Goal: Task Accomplishment & Management: Use online tool/utility

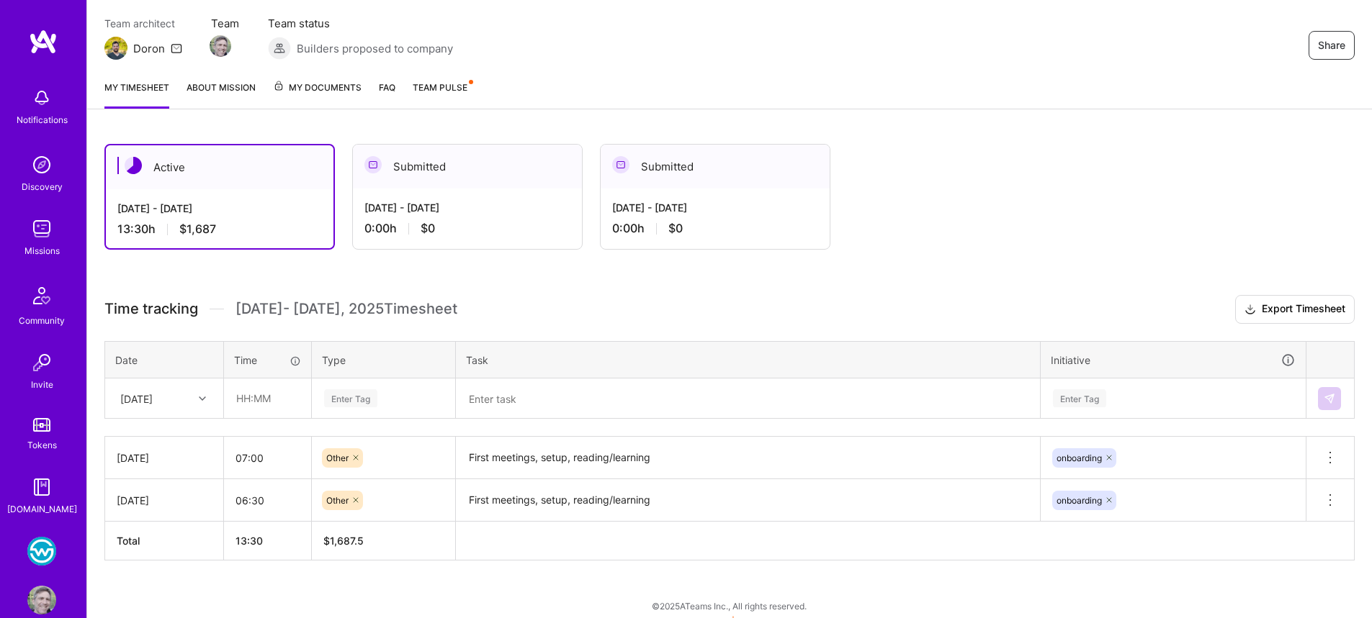
scroll to position [134, 0]
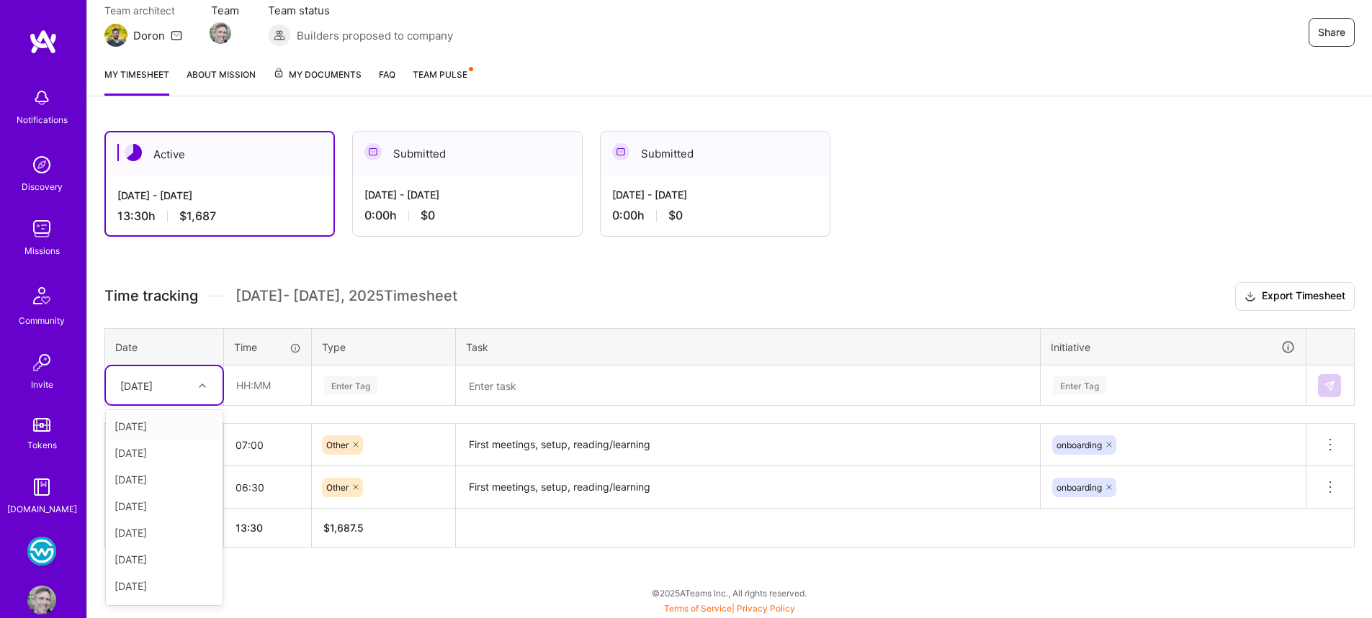
click at [153, 387] on div "[DATE]" at bounding box center [136, 385] width 32 height 15
click at [176, 535] on div "[DATE]" at bounding box center [164, 533] width 117 height 27
click at [262, 389] on input "text" at bounding box center [268, 385] width 86 height 38
type input "07:00"
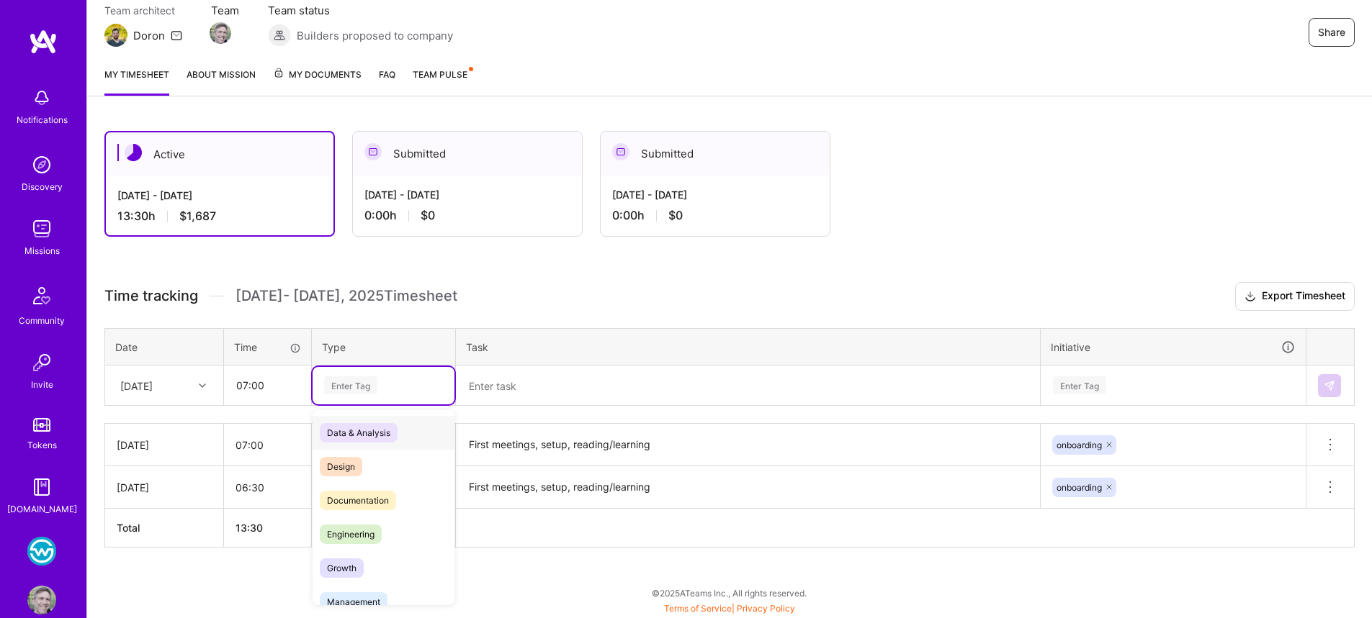
click at [383, 379] on div "Enter Tag" at bounding box center [384, 386] width 122 height 18
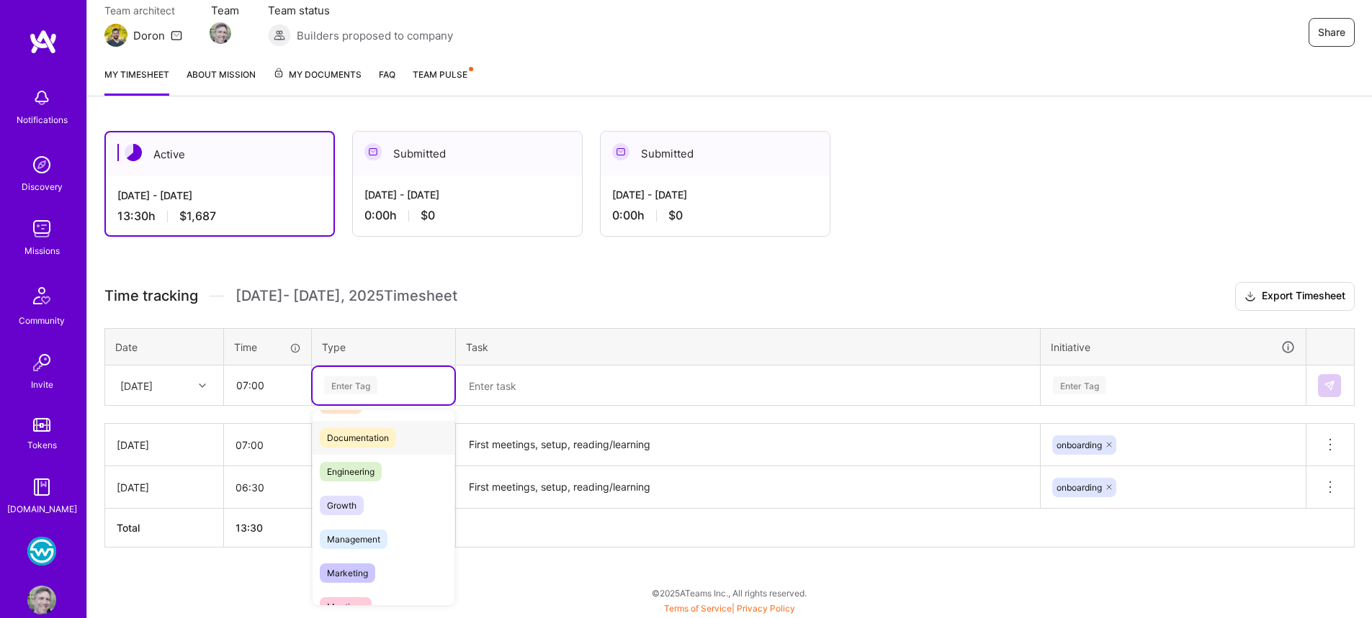
scroll to position [79, 0]
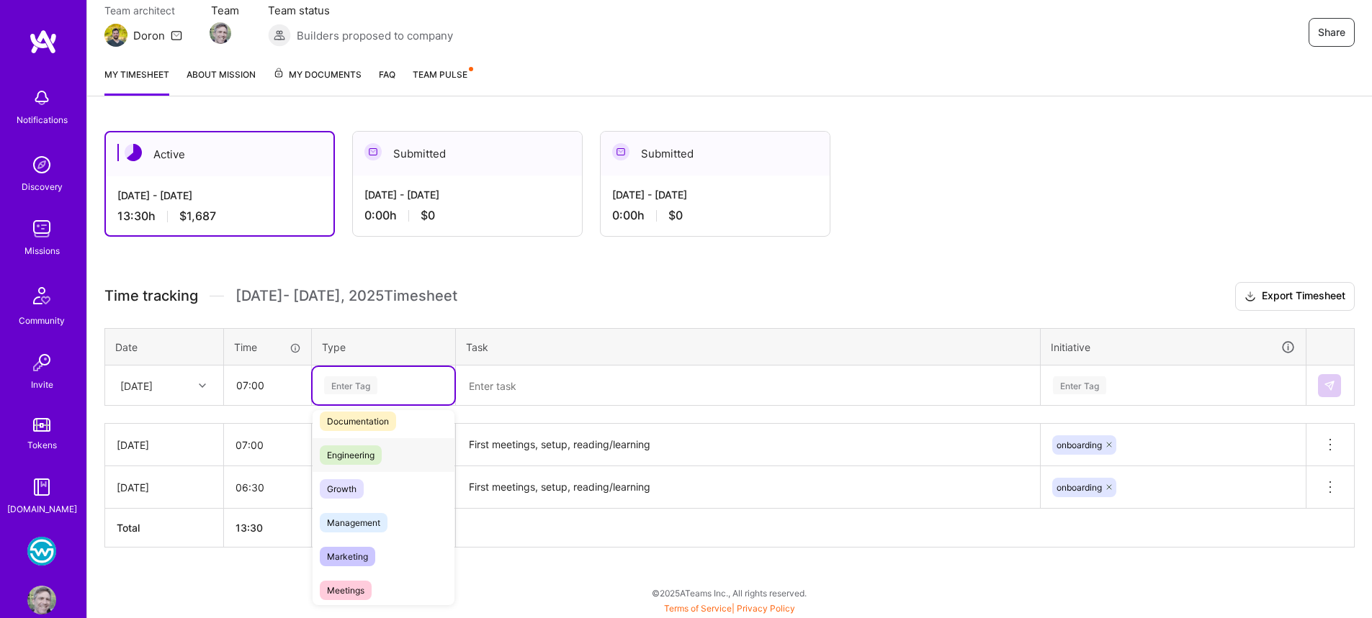
click at [366, 460] on span "Engineering" at bounding box center [351, 455] width 62 height 19
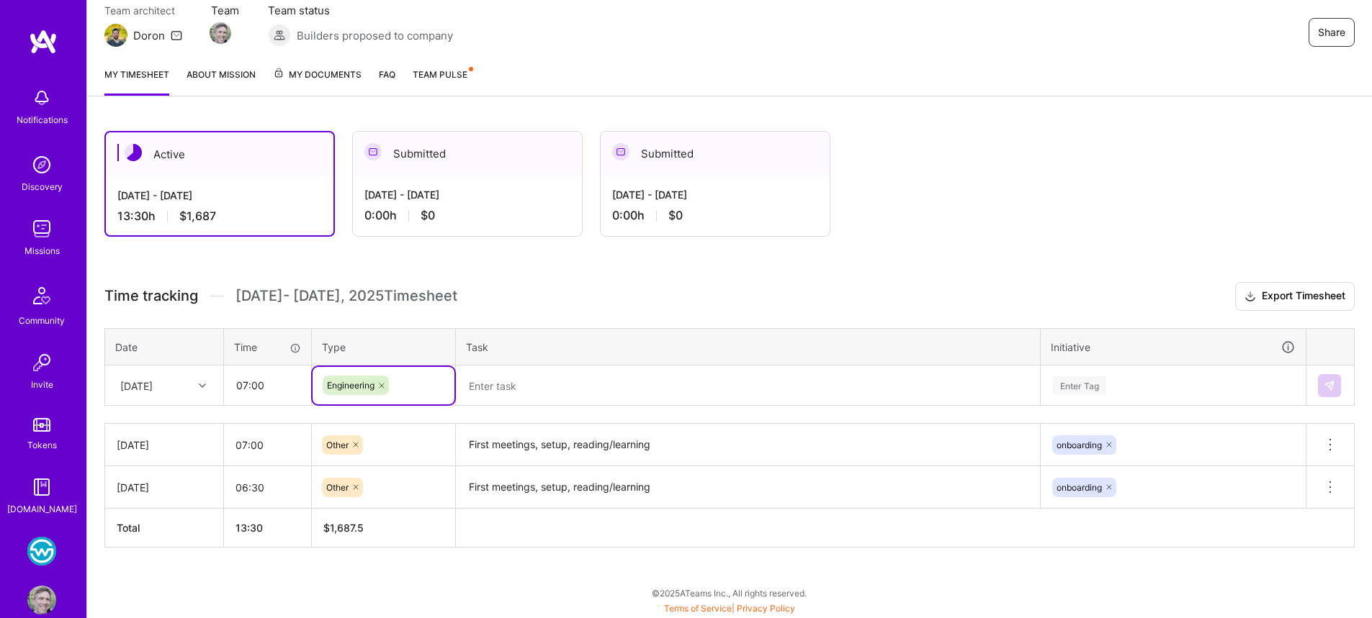
click at [517, 391] on textarea at bounding box center [747, 385] width 581 height 37
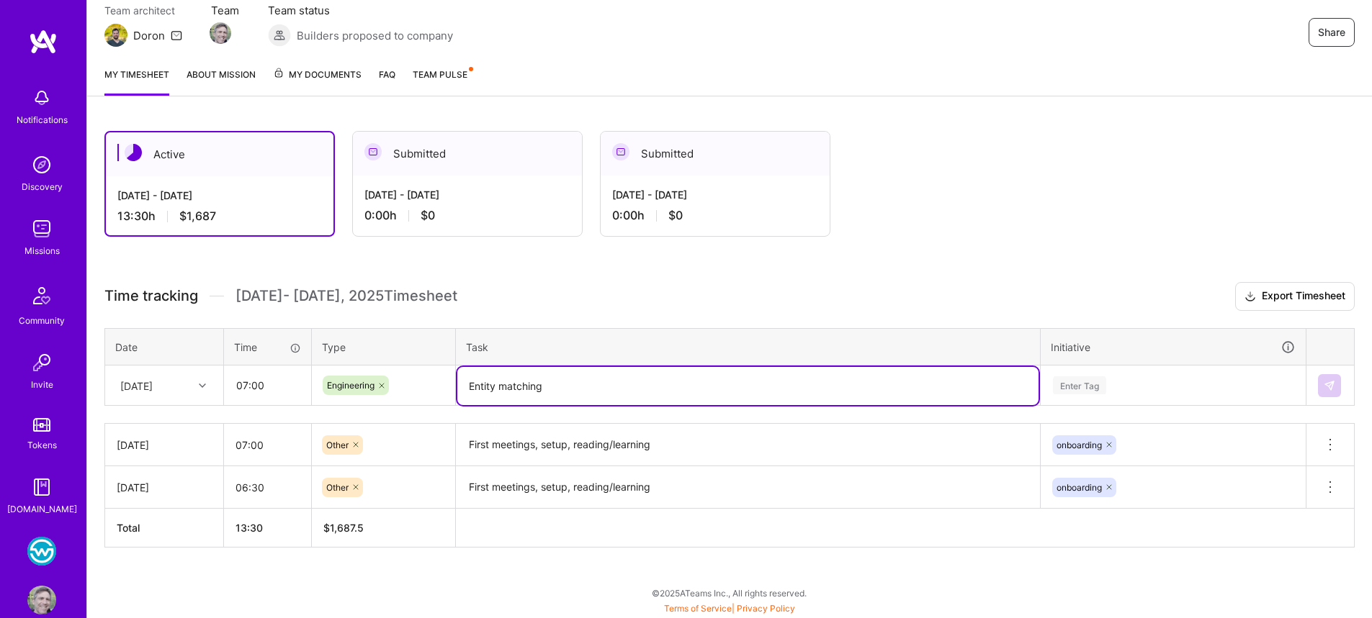
type textarea "Entity matching"
click at [677, 300] on h3 "Time tracking [DATE] - [DATE] Timesheet Export Timesheet" at bounding box center [729, 296] width 1250 height 29
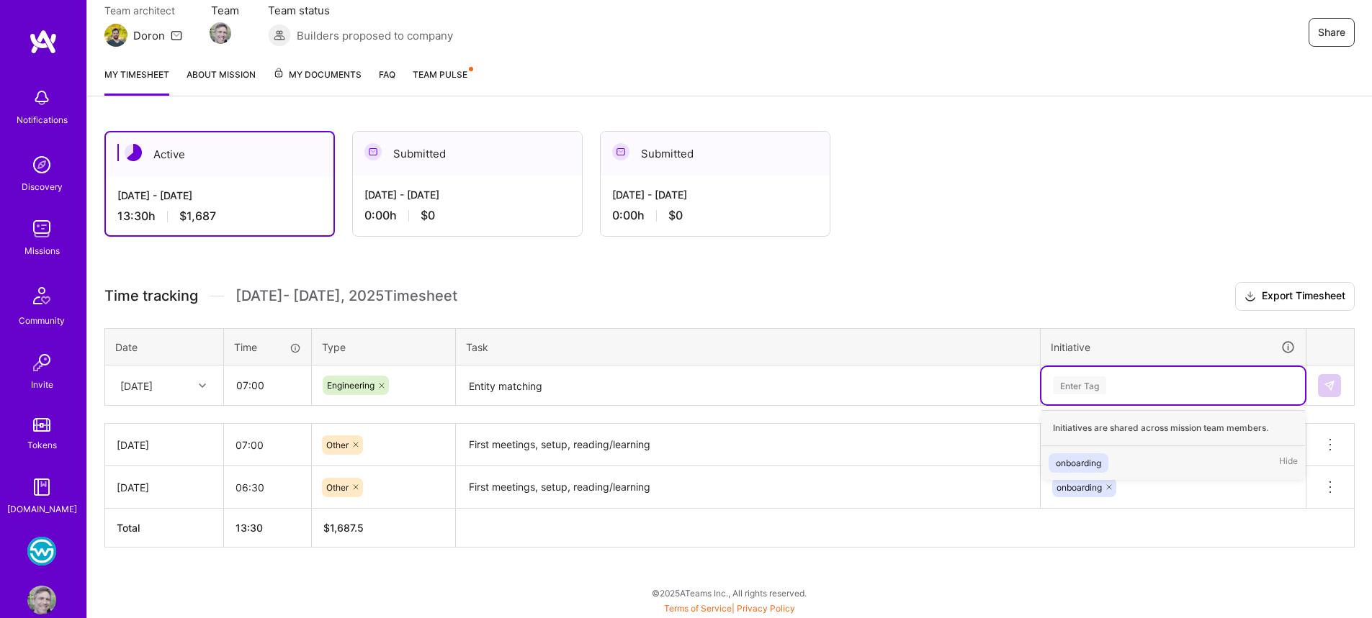
click at [1075, 382] on div "Enter Tag" at bounding box center [1079, 385] width 53 height 22
type input "entity matching"
click at [566, 382] on textarea "Entity matching" at bounding box center [747, 386] width 581 height 38
click at [1097, 380] on div "Enter Tag" at bounding box center [1079, 385] width 53 height 22
type input "entity matching"
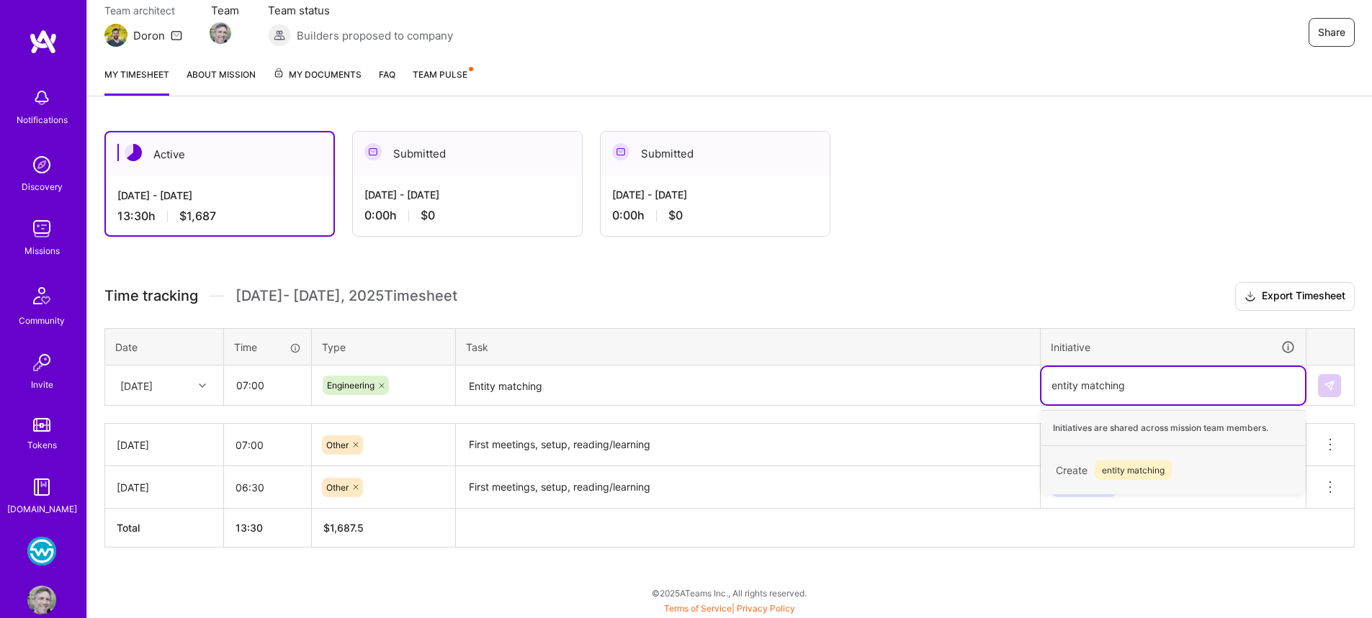
click at [1166, 459] on div "Create entity matching" at bounding box center [1172, 471] width 249 height 34
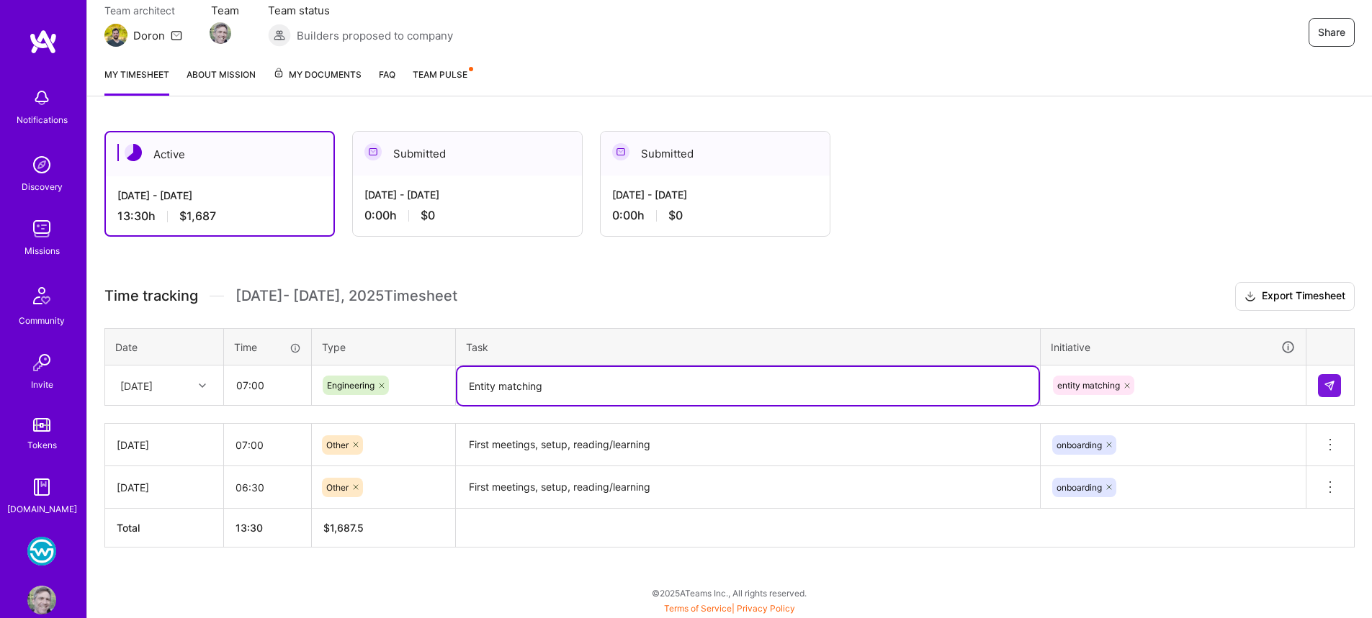
click at [556, 381] on textarea "Entity matching" at bounding box center [747, 386] width 581 height 38
type textarea "Entity matching"
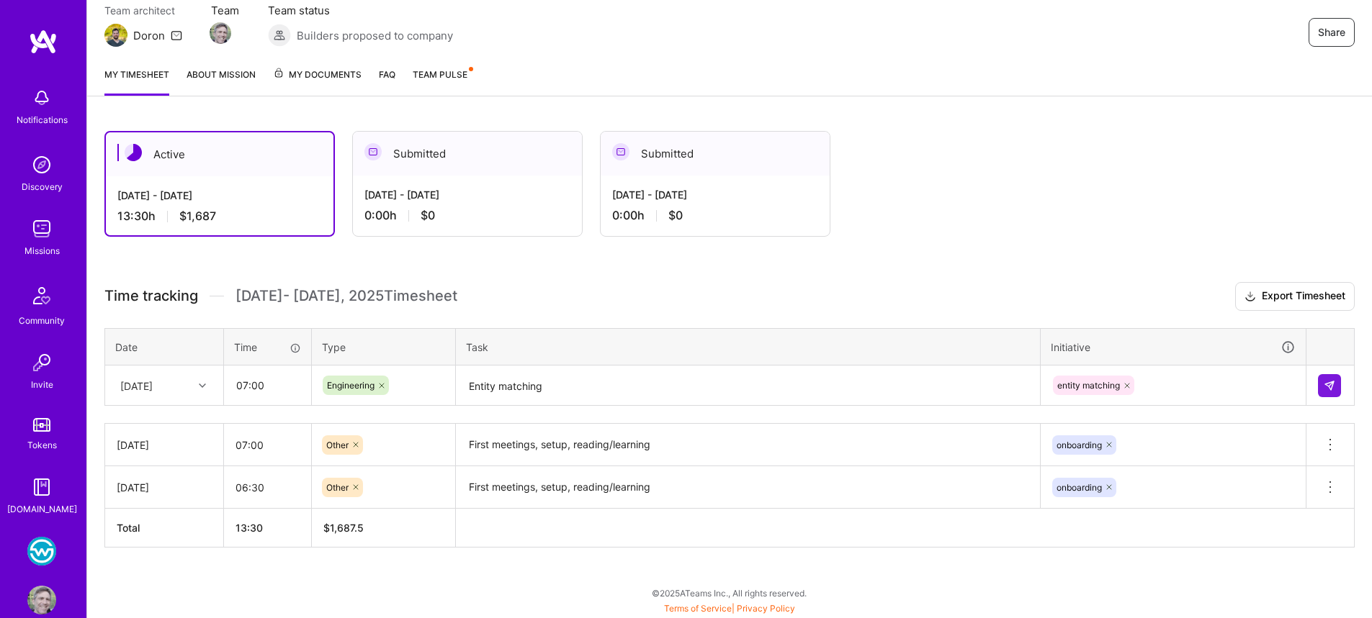
click at [408, 261] on div "Active [DATE] - [DATE] 13:30 h $1,687 Submitted [DATE] - [DATE] 0:00 h $0 Submi…" at bounding box center [729, 366] width 1284 height 505
click at [1329, 385] on img at bounding box center [1329, 386] width 12 height 12
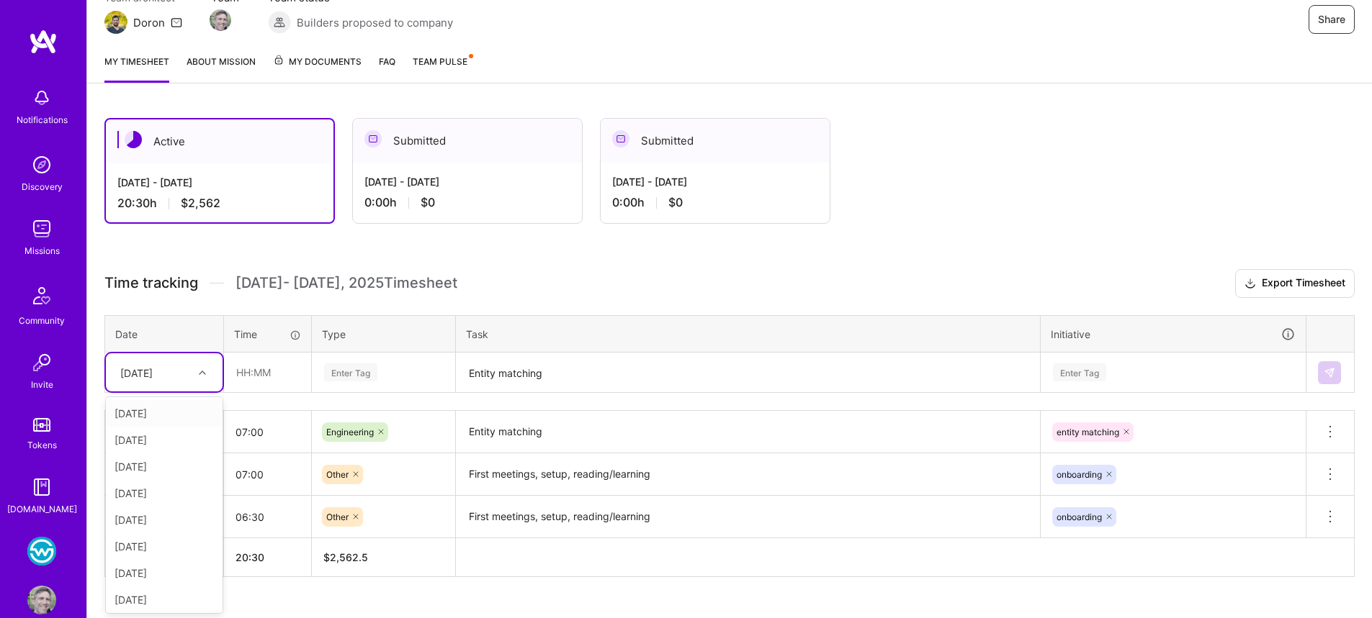
click at [182, 384] on div "[DATE]" at bounding box center [164, 373] width 117 height 38
click at [190, 552] on div "[DATE]" at bounding box center [164, 546] width 117 height 27
click at [281, 366] on input "text" at bounding box center [268, 372] width 86 height 38
type input "02:30"
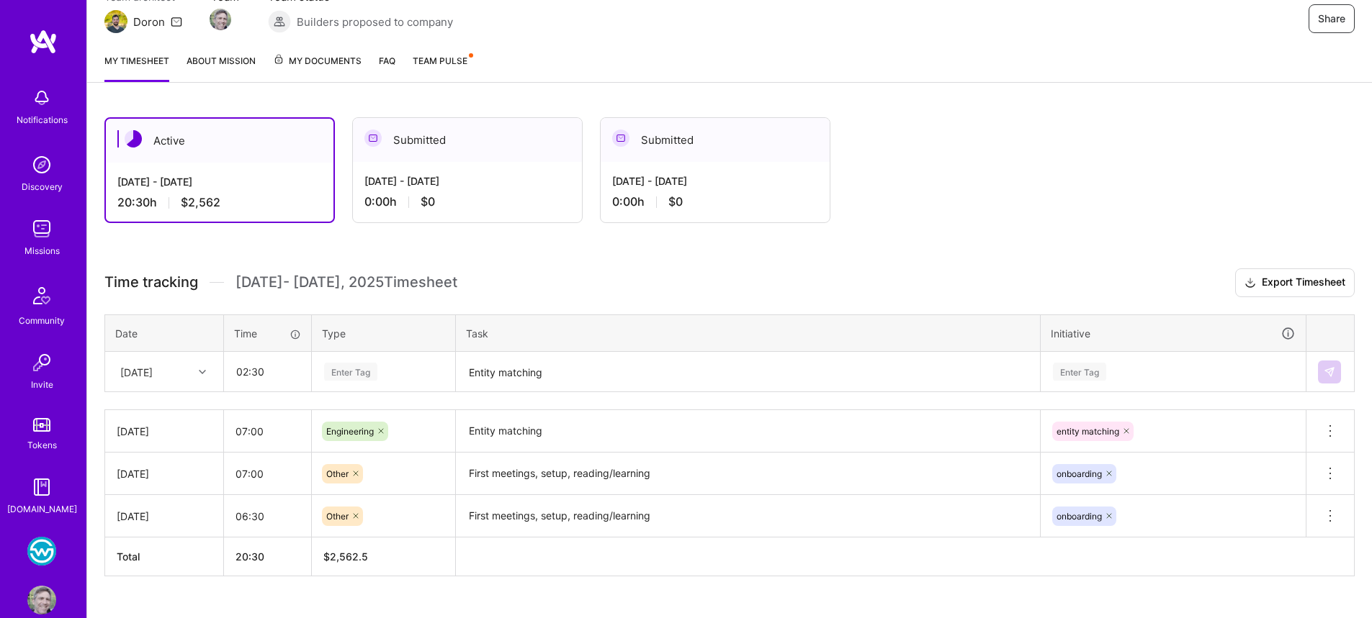
click at [390, 373] on div "Enter Tag" at bounding box center [384, 372] width 122 height 18
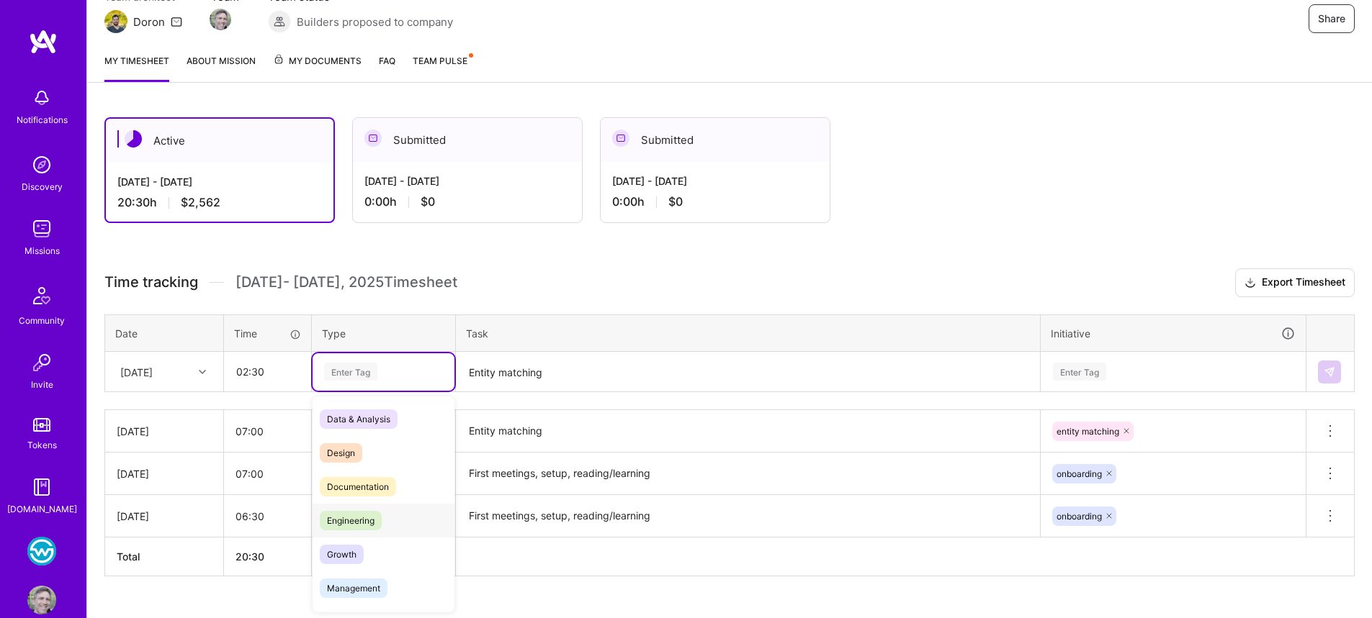
drag, startPoint x: 386, startPoint y: 487, endPoint x: 385, endPoint y: 513, distance: 25.9
click at [384, 514] on div "Engineering" at bounding box center [383, 521] width 142 height 34
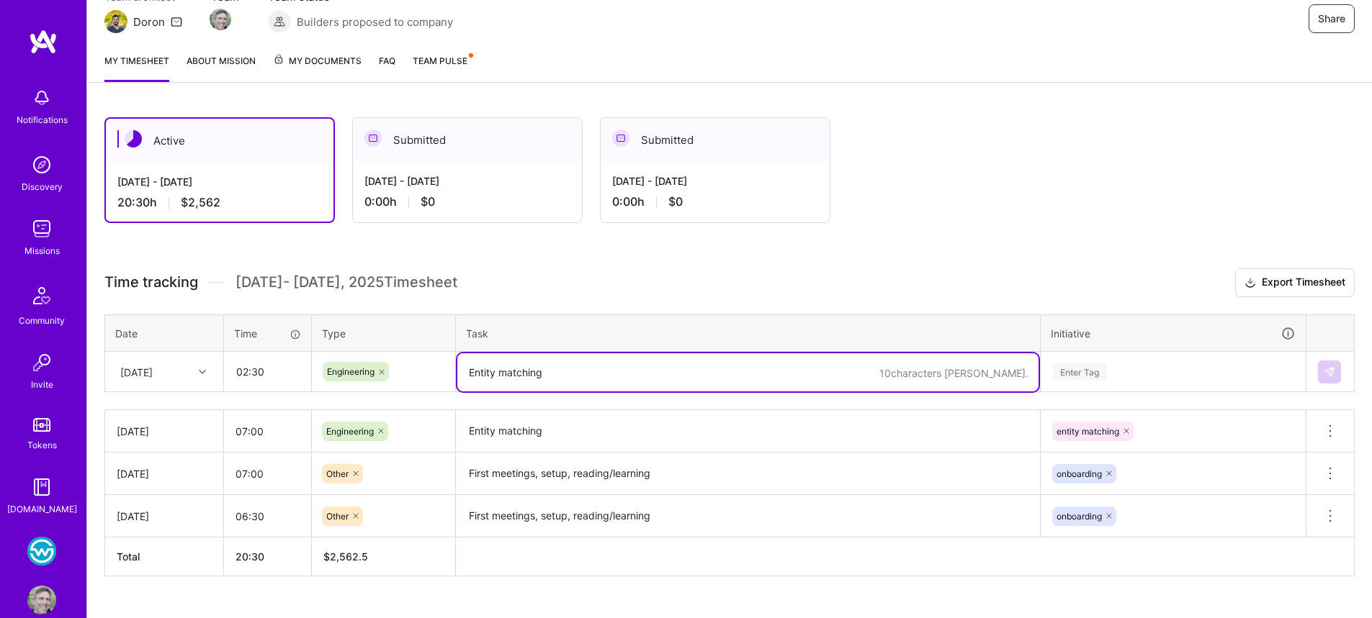
click at [599, 361] on textarea "Entity matching" at bounding box center [747, 373] width 581 height 38
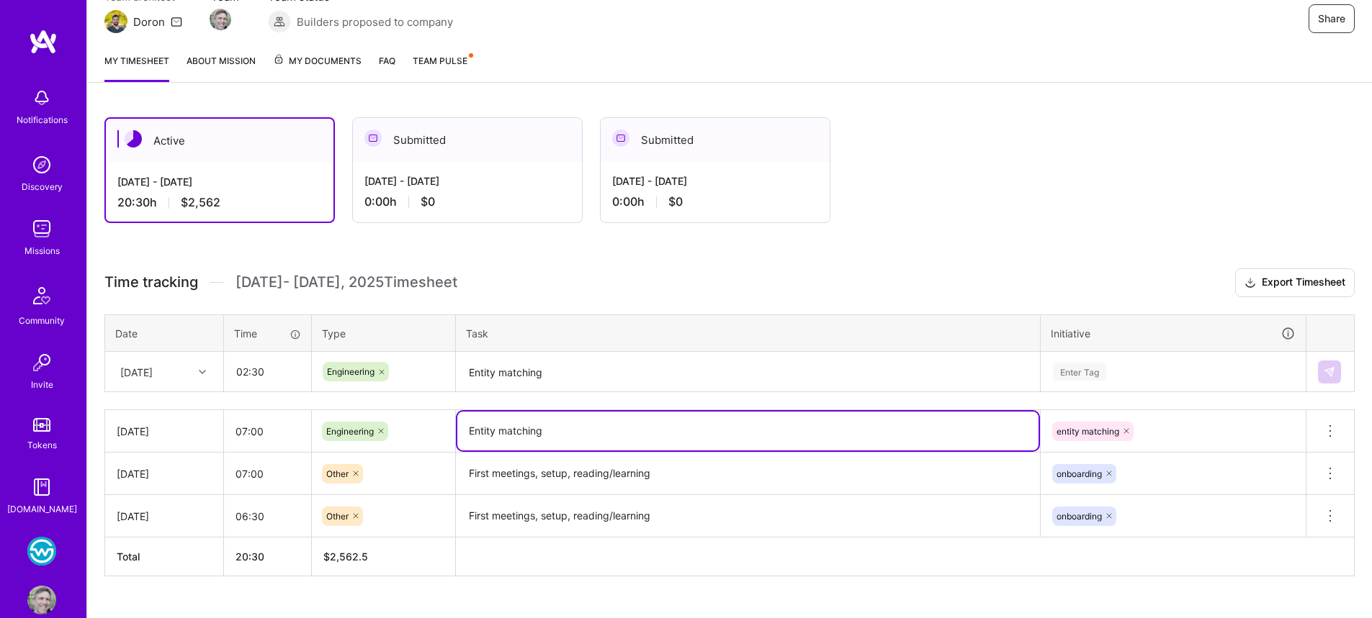
drag, startPoint x: 547, startPoint y: 429, endPoint x: 467, endPoint y: 434, distance: 80.8
click at [467, 434] on textarea "Entity matching" at bounding box center [747, 431] width 581 height 39
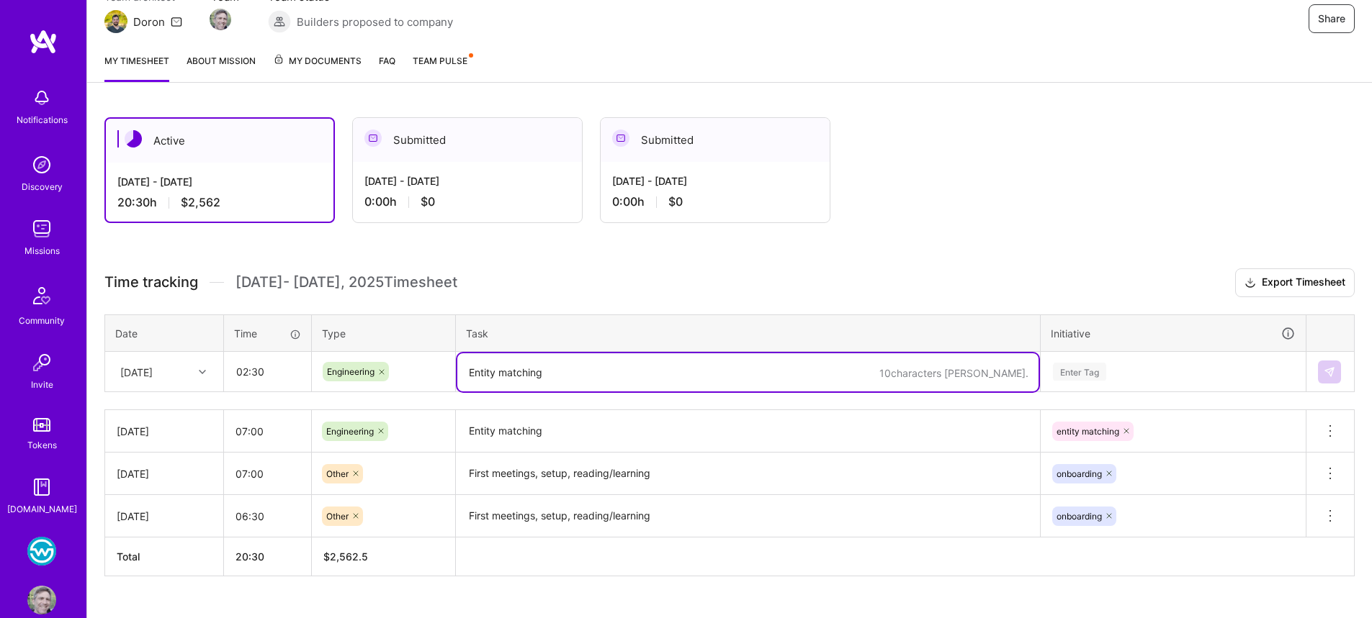
click at [536, 383] on textarea "Entity matching" at bounding box center [747, 373] width 581 height 38
paste textarea "Entity matching"
type textarea "Entity matching"
click at [1085, 371] on div "Enter Tag" at bounding box center [1079, 372] width 53 height 22
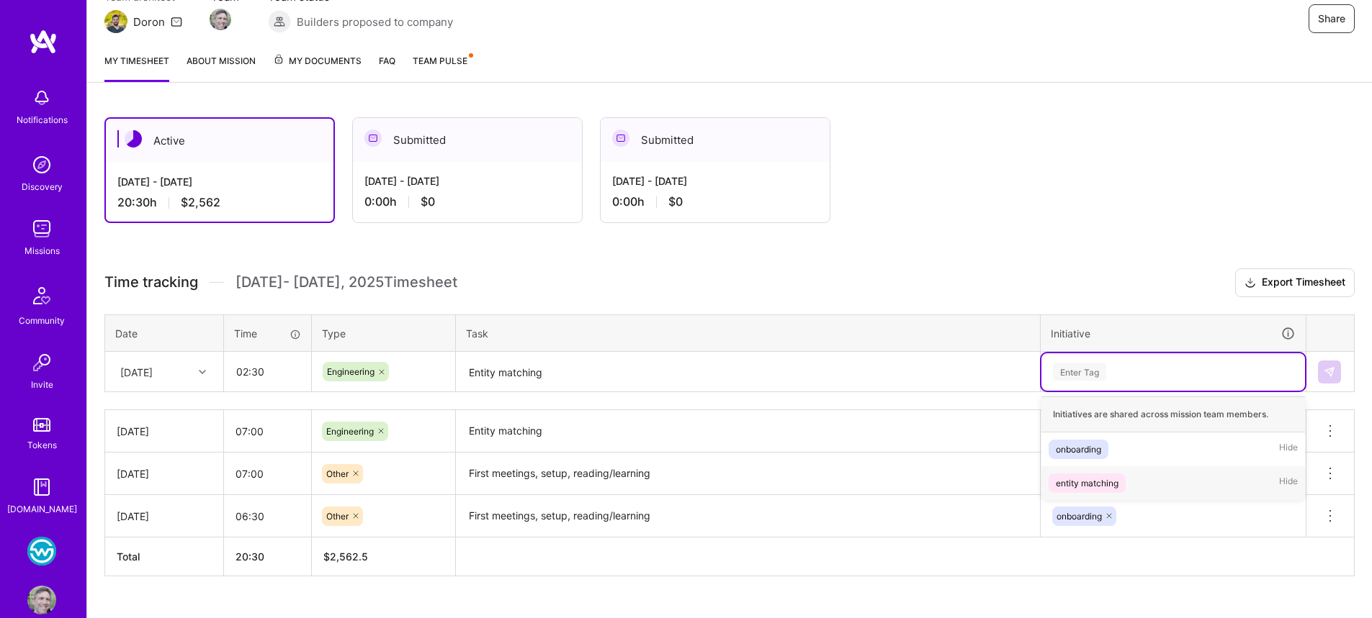
click at [1098, 482] on div "entity matching" at bounding box center [1087, 483] width 63 height 15
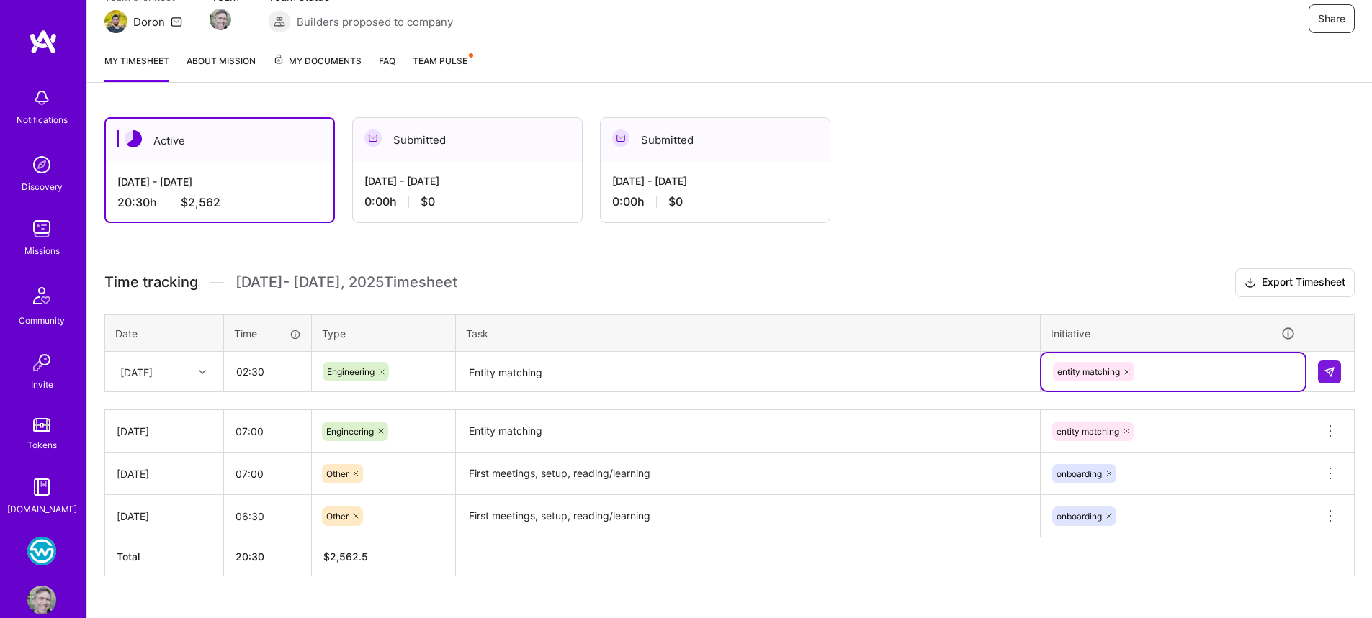
click at [850, 219] on div "Active [DATE] - [DATE] 20:30 h $2,562 Submitted [DATE] - [DATE] 0:00 h $0 Submi…" at bounding box center [687, 170] width 1166 height 106
click at [1328, 375] on img at bounding box center [1329, 372] width 12 height 12
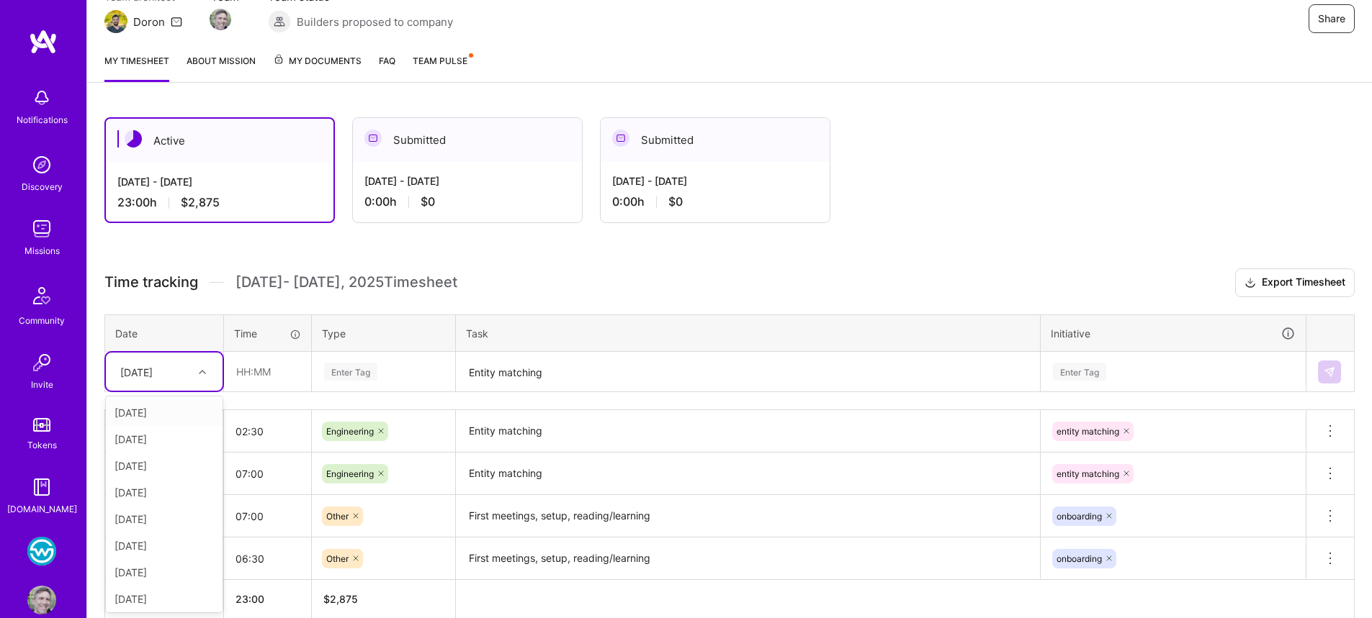
click at [200, 372] on icon at bounding box center [202, 372] width 7 height 7
click at [163, 597] on div "[DATE]" at bounding box center [164, 599] width 117 height 27
click at [273, 372] on input "text" at bounding box center [268, 372] width 86 height 38
click at [599, 262] on div "Active [DATE] - [DATE] 23:00 h $2,875 Submitted [DATE] - [DATE] 0:00 h $0 Submi…" at bounding box center [729, 395] width 1284 height 590
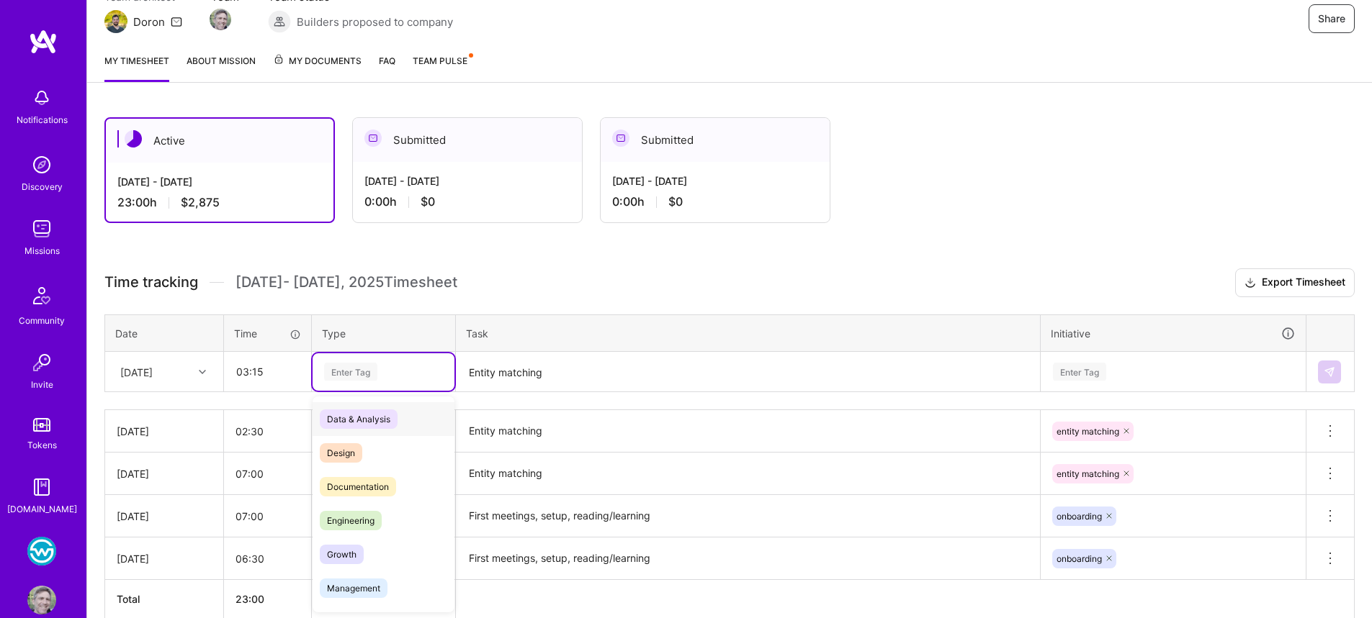
click at [395, 373] on div "Enter Tag" at bounding box center [384, 372] width 122 height 18
click at [397, 515] on div "Engineering" at bounding box center [383, 521] width 142 height 34
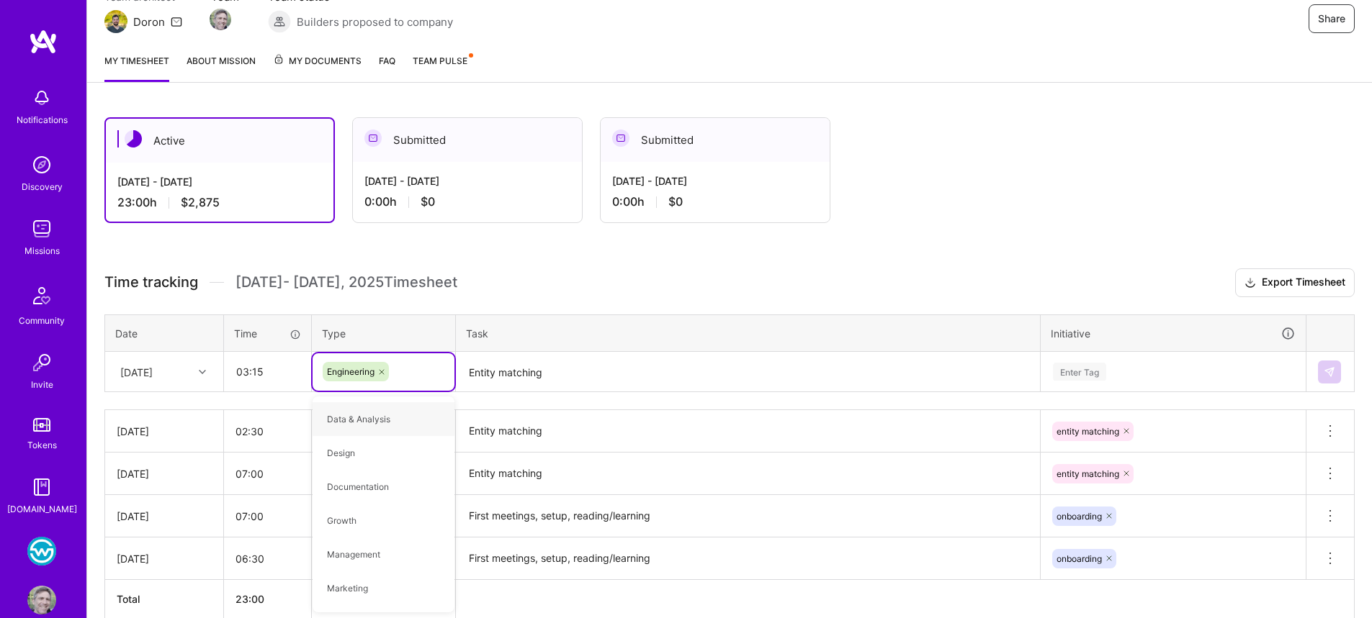
click at [630, 257] on div "Active [DATE] - [DATE] 23:00 h $2,875 Submitted [DATE] - [DATE] 0:00 h $0 Submi…" at bounding box center [729, 395] width 1284 height 590
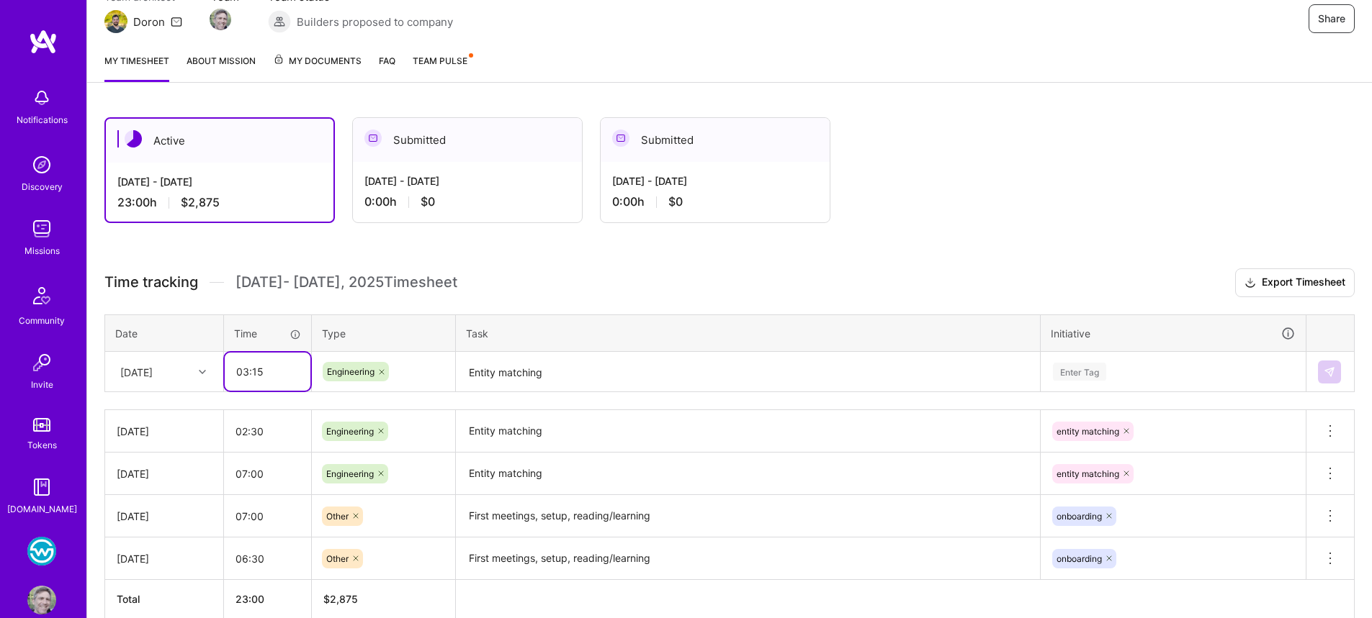
click at [247, 372] on input "03:15" at bounding box center [268, 372] width 86 height 38
drag, startPoint x: 266, startPoint y: 375, endPoint x: 219, endPoint y: 372, distance: 47.7
click at [219, 372] on tr "[DATE] 03:15 Engineering Entity matching Enter Tag" at bounding box center [729, 372] width 1249 height 40
type input "01:45"
click at [700, 281] on h3 "Time tracking [DATE] - [DATE] Timesheet Export Timesheet" at bounding box center [729, 283] width 1250 height 29
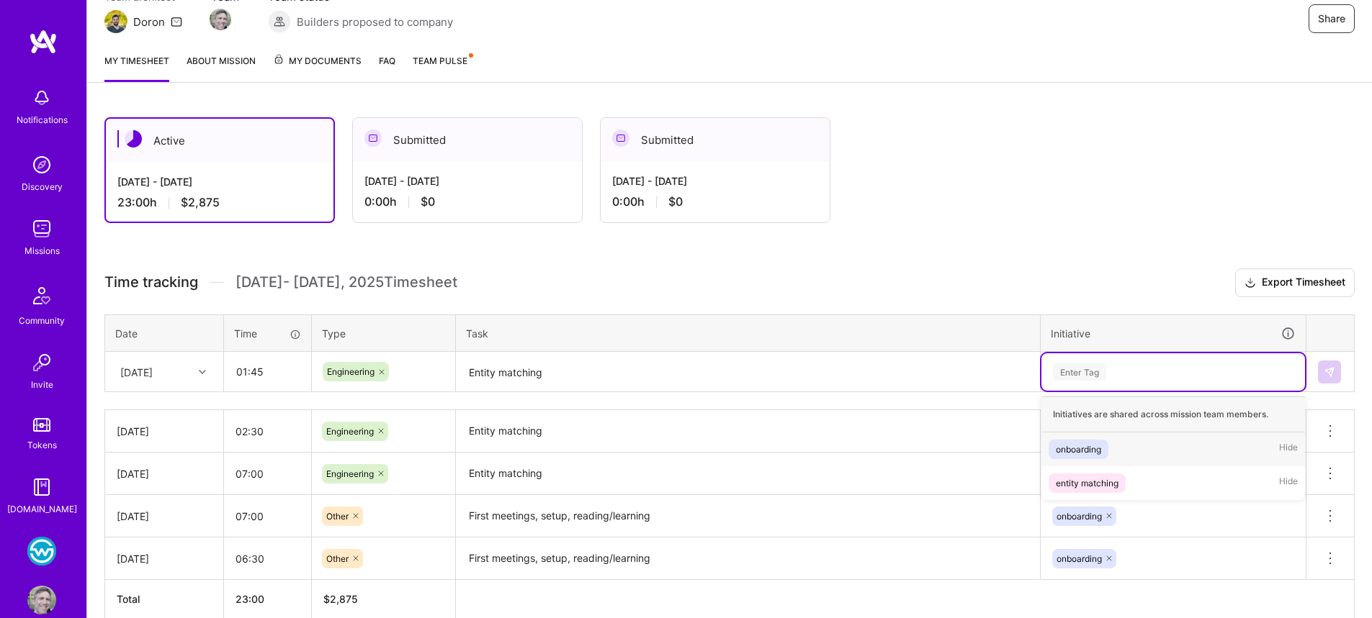
click at [1153, 374] on div "Enter Tag" at bounding box center [1172, 372] width 243 height 18
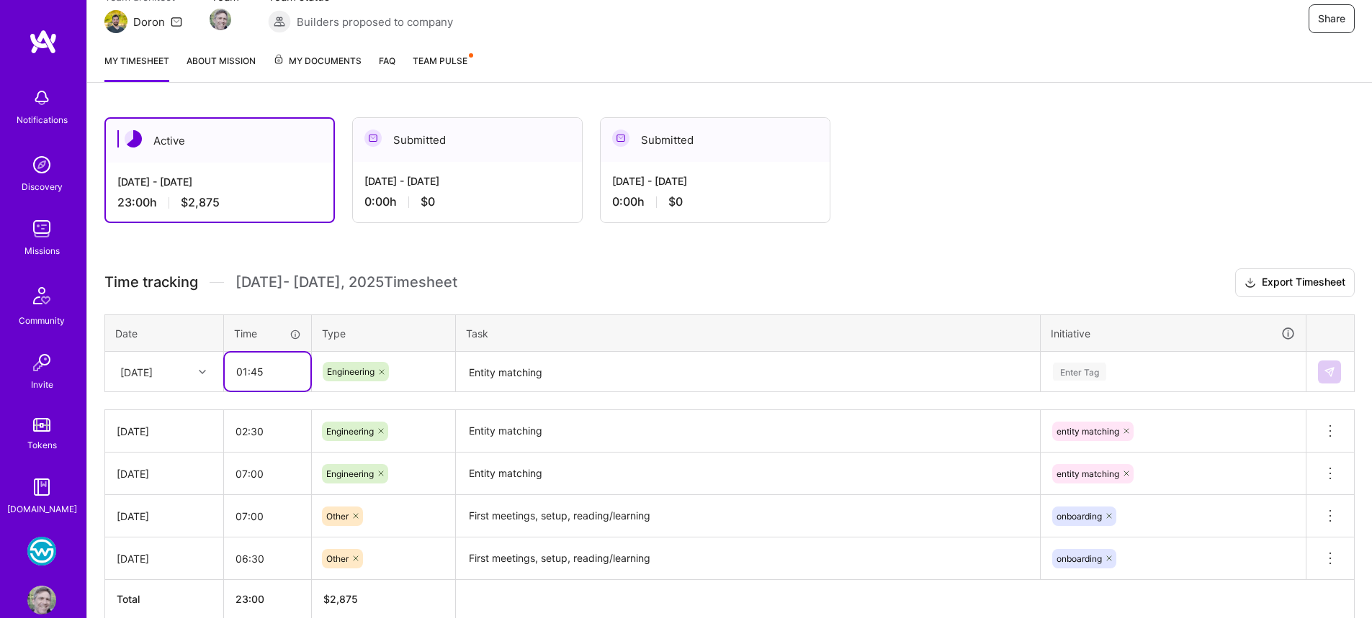
click at [251, 379] on input "01:45" at bounding box center [268, 372] width 86 height 38
click at [253, 377] on input "01:45" at bounding box center [268, 372] width 86 height 38
click at [258, 372] on input "01:45" at bounding box center [268, 372] width 86 height 38
drag, startPoint x: 275, startPoint y: 371, endPoint x: 220, endPoint y: 366, distance: 55.6
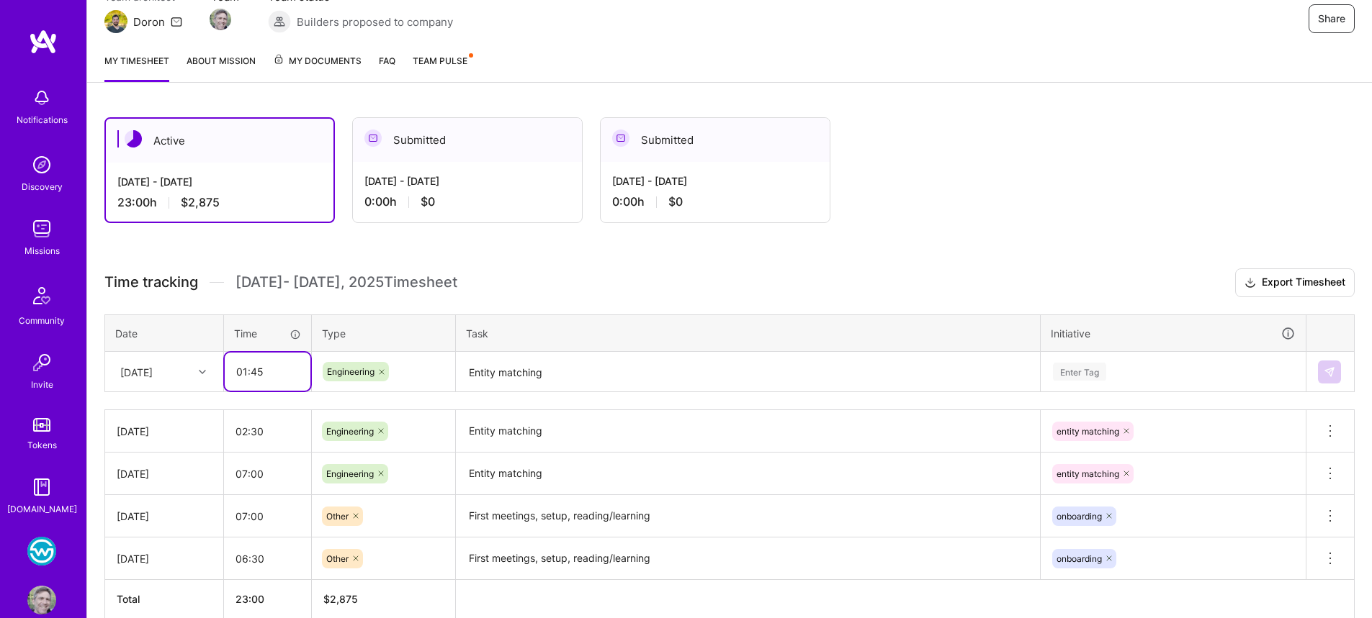
click at [220, 366] on tr "[DATE] 01:45 Engineering Entity matching Enter Tag" at bounding box center [729, 372] width 1249 height 40
click at [288, 435] on input "02:30" at bounding box center [267, 432] width 87 height 38
drag, startPoint x: 246, startPoint y: 433, endPoint x: 228, endPoint y: 431, distance: 17.3
click at [228, 431] on input "02:30" at bounding box center [267, 432] width 87 height 38
click at [282, 469] on input "07:00" at bounding box center [267, 474] width 87 height 38
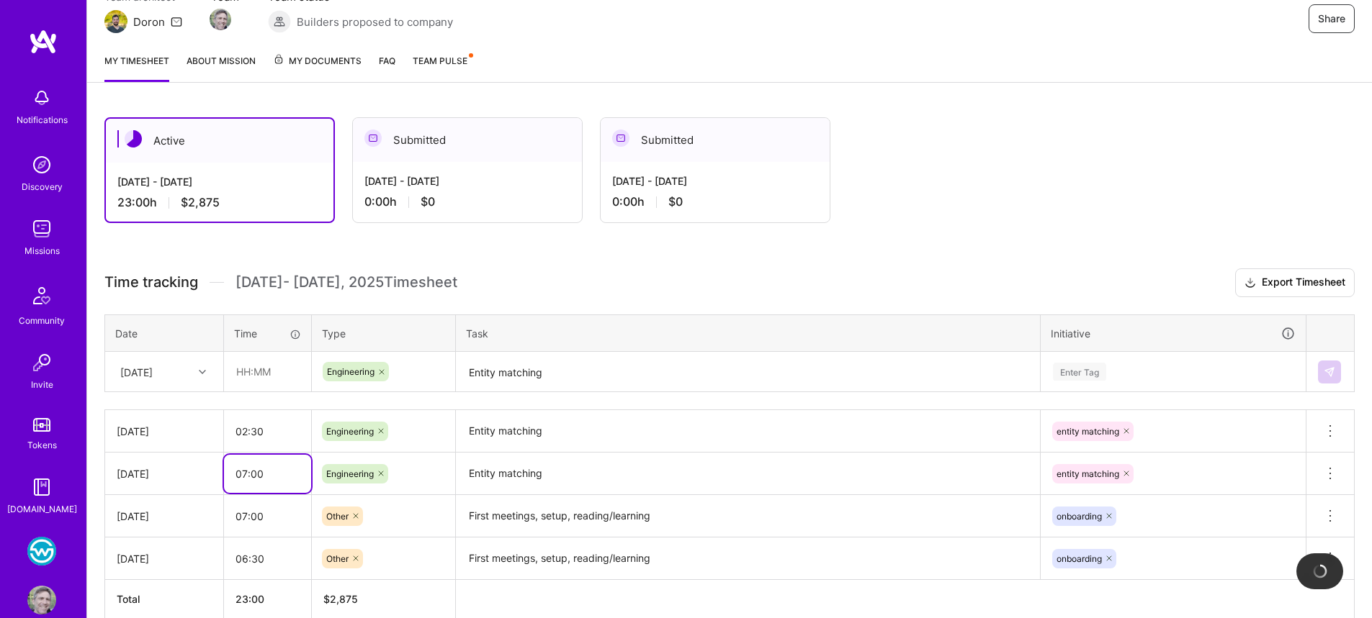
click at [246, 473] on input "07:00" at bounding box center [267, 474] width 87 height 38
type input "05:00"
click at [582, 297] on h3 "Time tracking [DATE] - [DATE] Timesheet Export Timesheet" at bounding box center [729, 283] width 1250 height 29
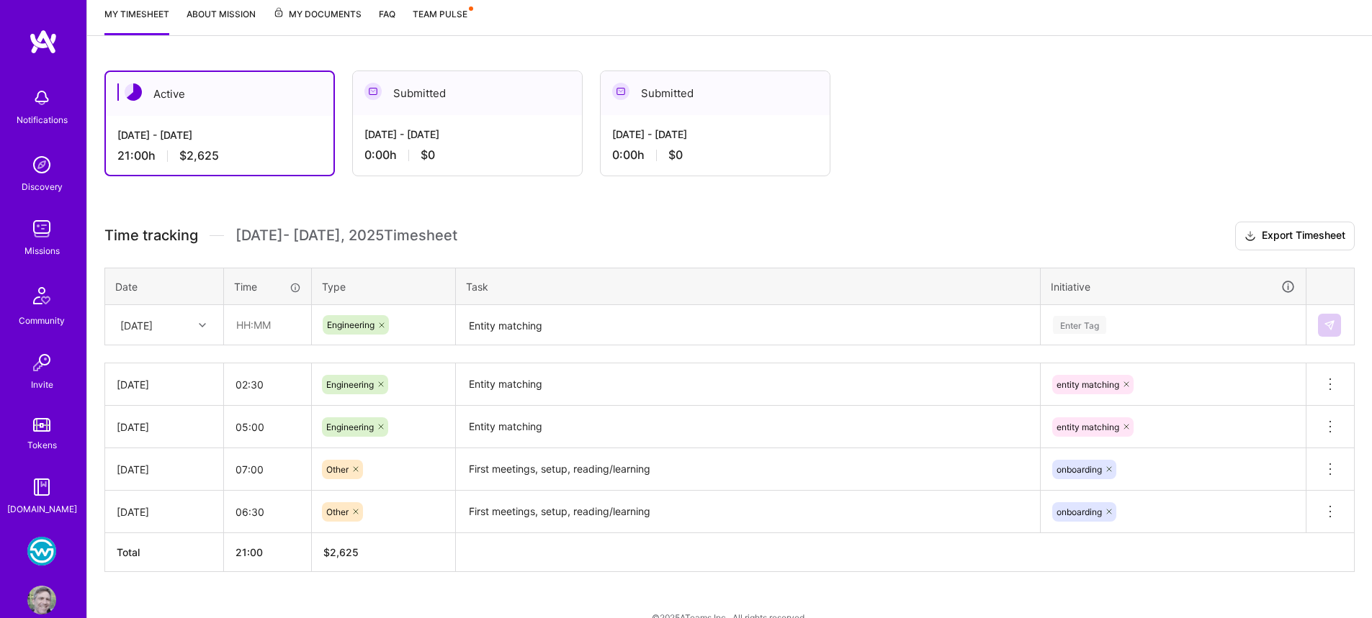
scroll to position [219, 0]
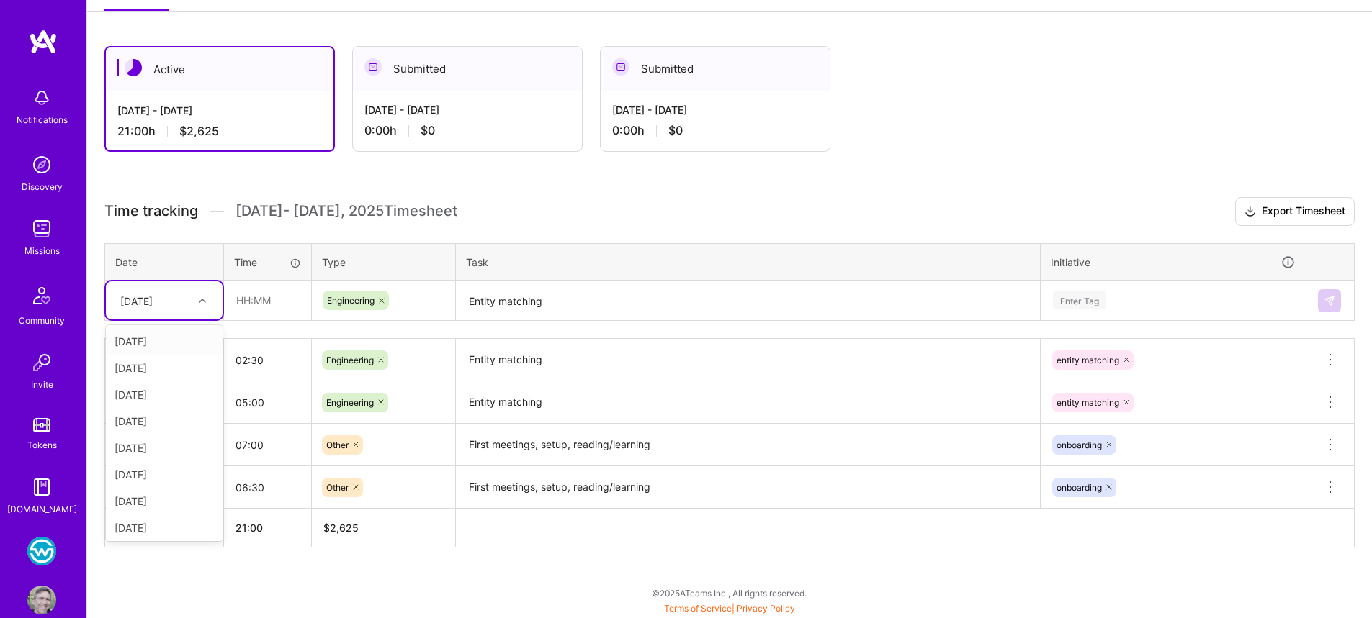
click at [186, 300] on div "[DATE]" at bounding box center [153, 301] width 80 height 24
click at [173, 442] on div "[DATE]" at bounding box center [164, 448] width 117 height 27
click at [263, 301] on input "text" at bounding box center [268, 301] width 86 height 38
type input "02:00"
click at [546, 298] on textarea "Entity matching" at bounding box center [747, 301] width 581 height 38
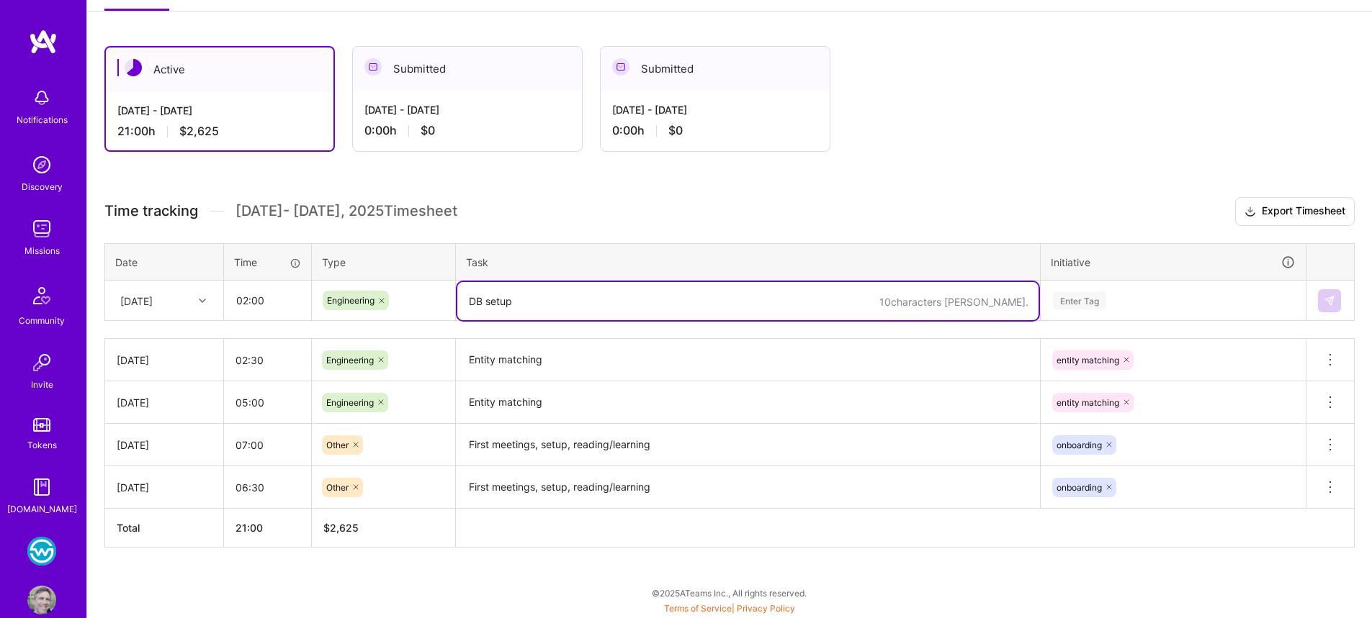
click at [482, 305] on textarea "DB setup" at bounding box center [747, 301] width 581 height 38
click at [1065, 304] on div "Enter Tag" at bounding box center [1079, 300] width 53 height 22
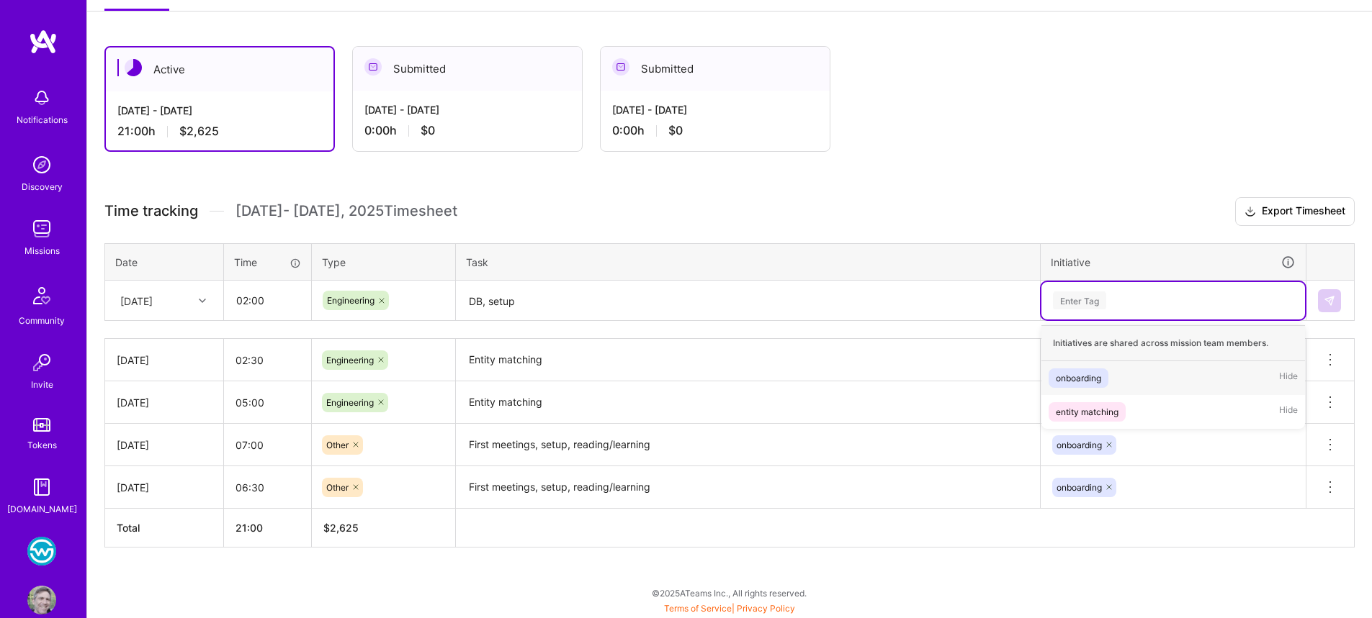
click at [1088, 377] on div "onboarding" at bounding box center [1078, 378] width 45 height 15
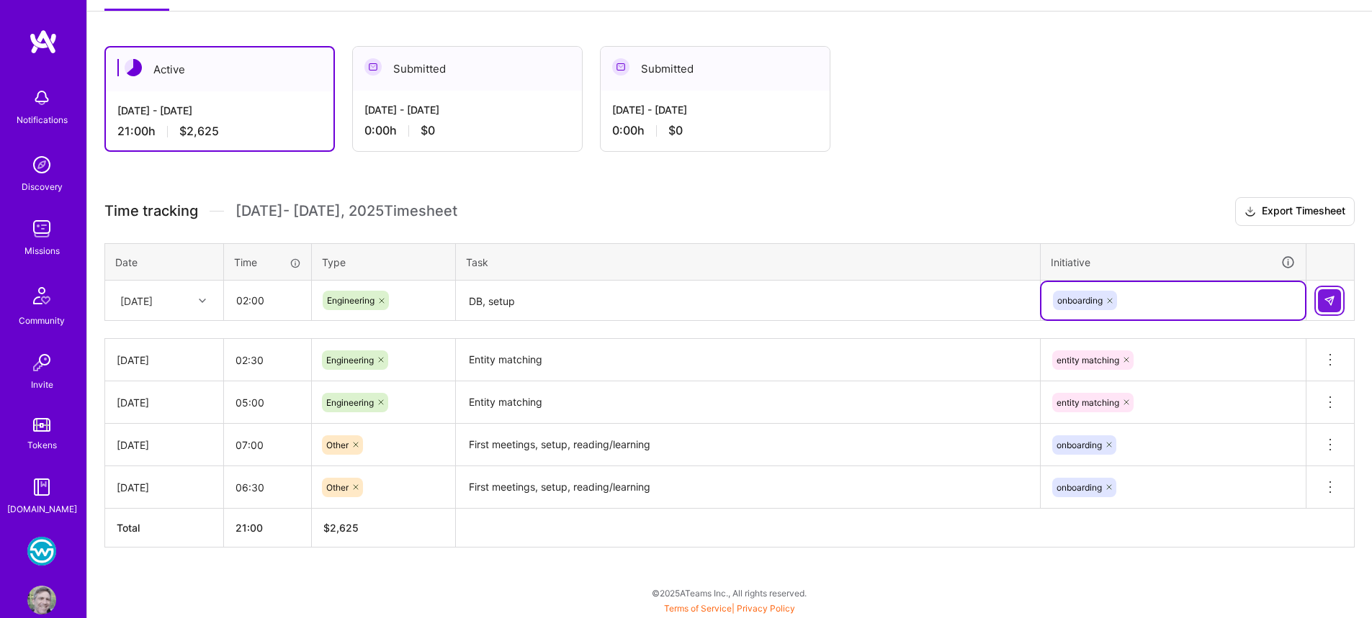
click at [1333, 297] on img at bounding box center [1329, 301] width 12 height 12
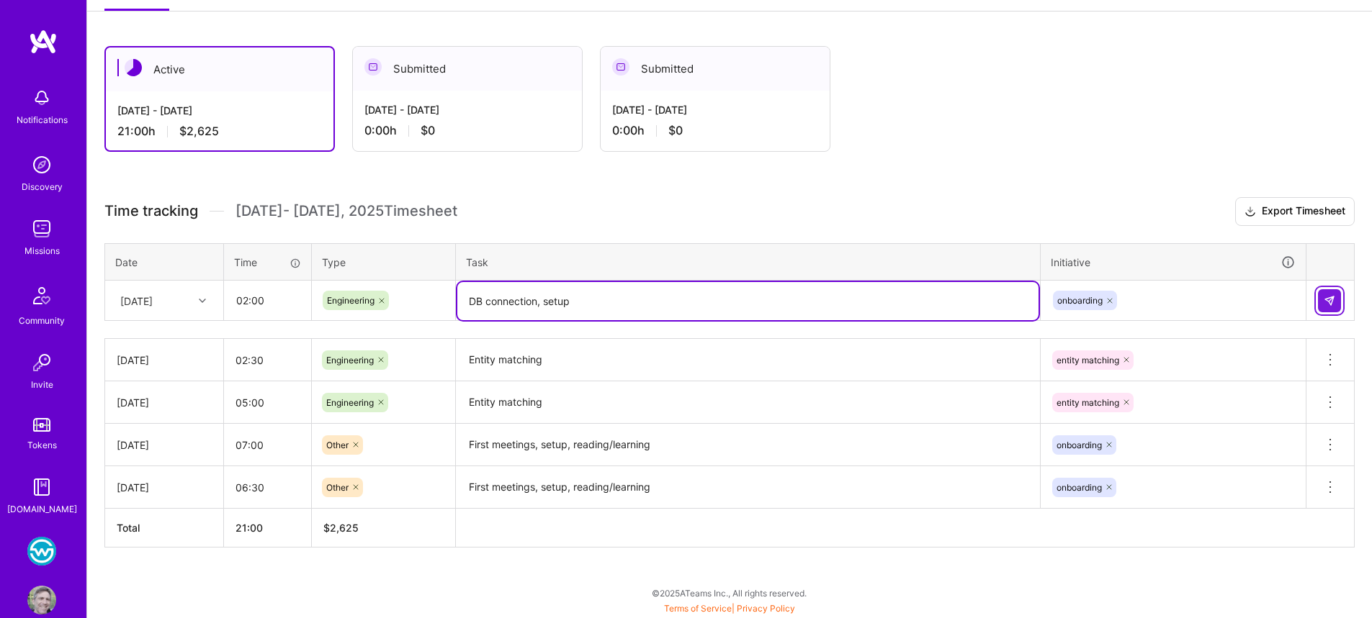
type textarea "DB connection, setup"
click at [1333, 297] on img at bounding box center [1329, 301] width 12 height 12
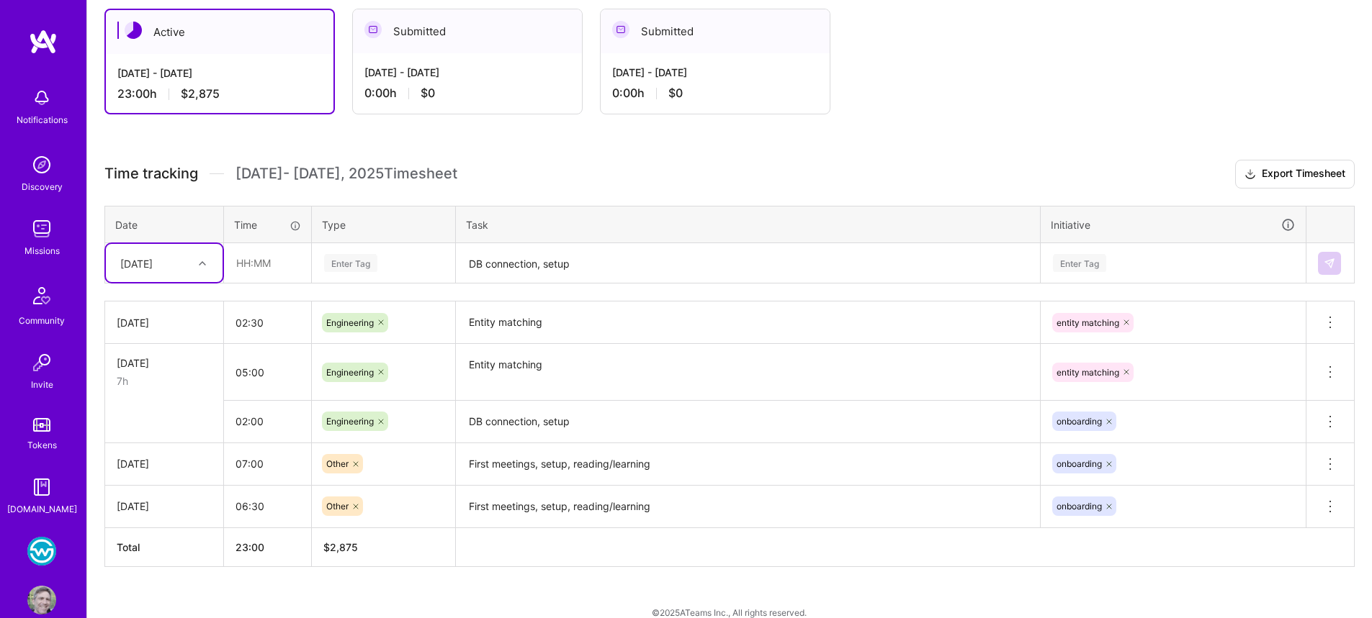
scroll to position [259, 0]
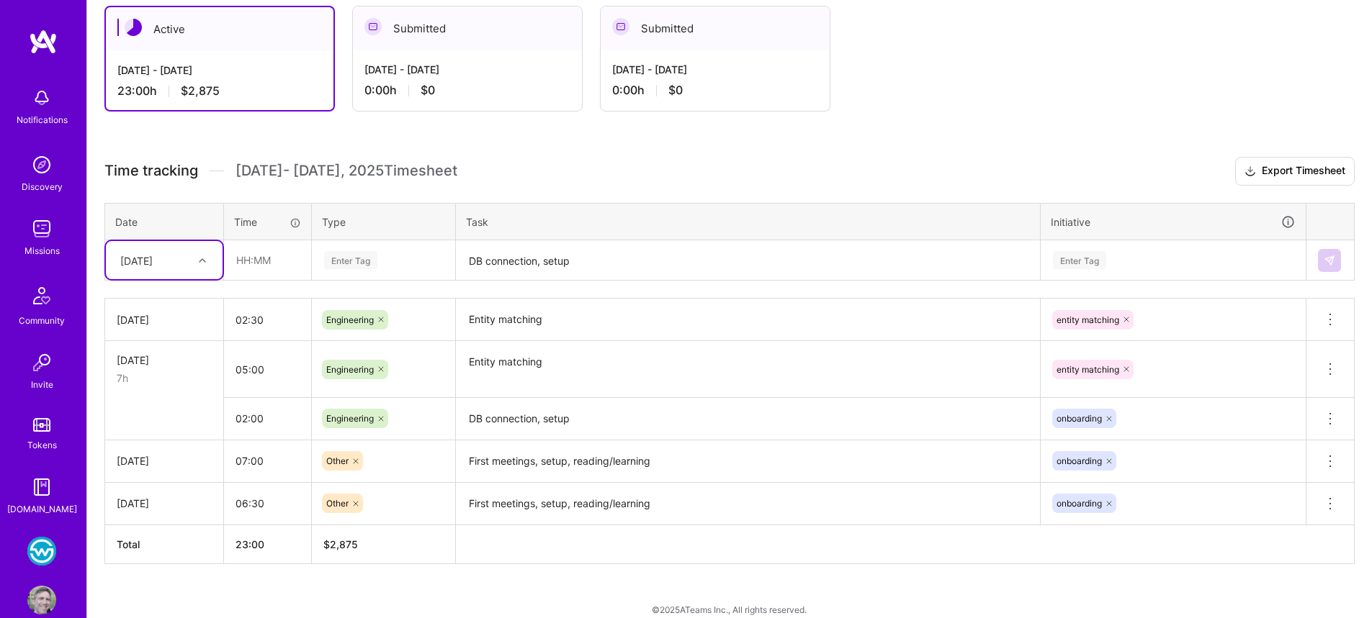
click at [429, 415] on div "Engineering" at bounding box center [383, 418] width 143 height 37
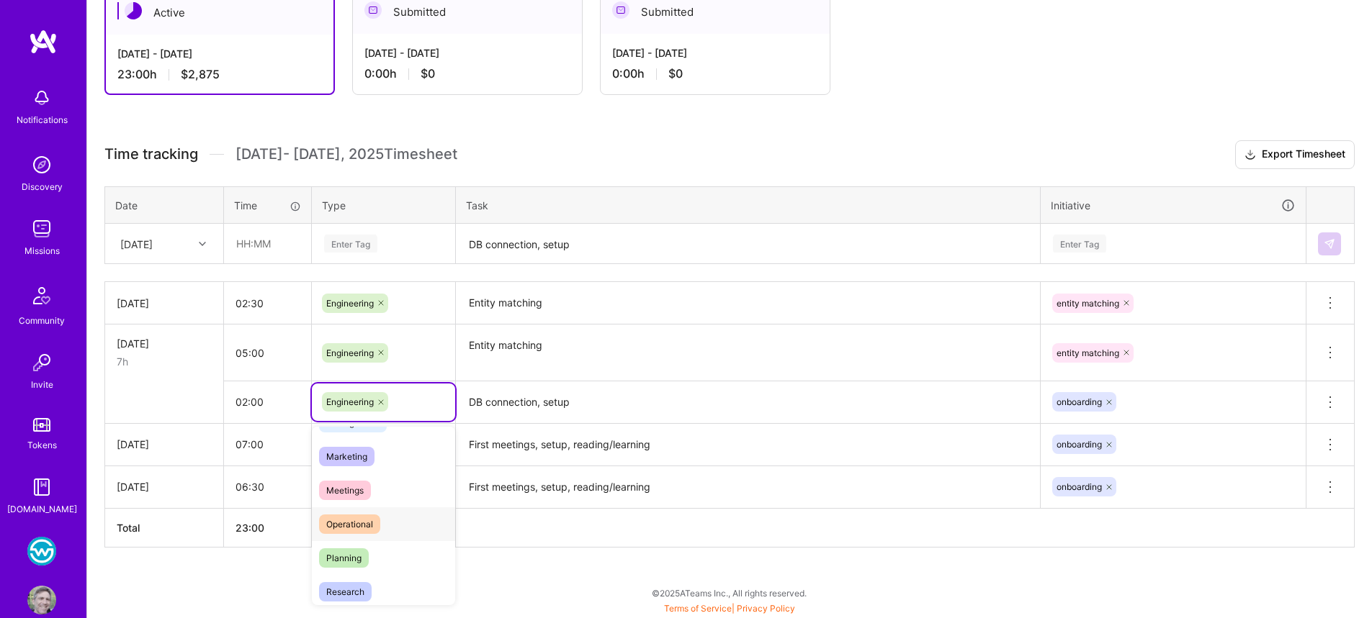
scroll to position [0, 0]
click at [588, 120] on div "Active [DATE] - [DATE] 23:00 h $2,875 Submitted [DATE] - [DATE] 0:00 h $0 Submi…" at bounding box center [729, 295] width 1284 height 647
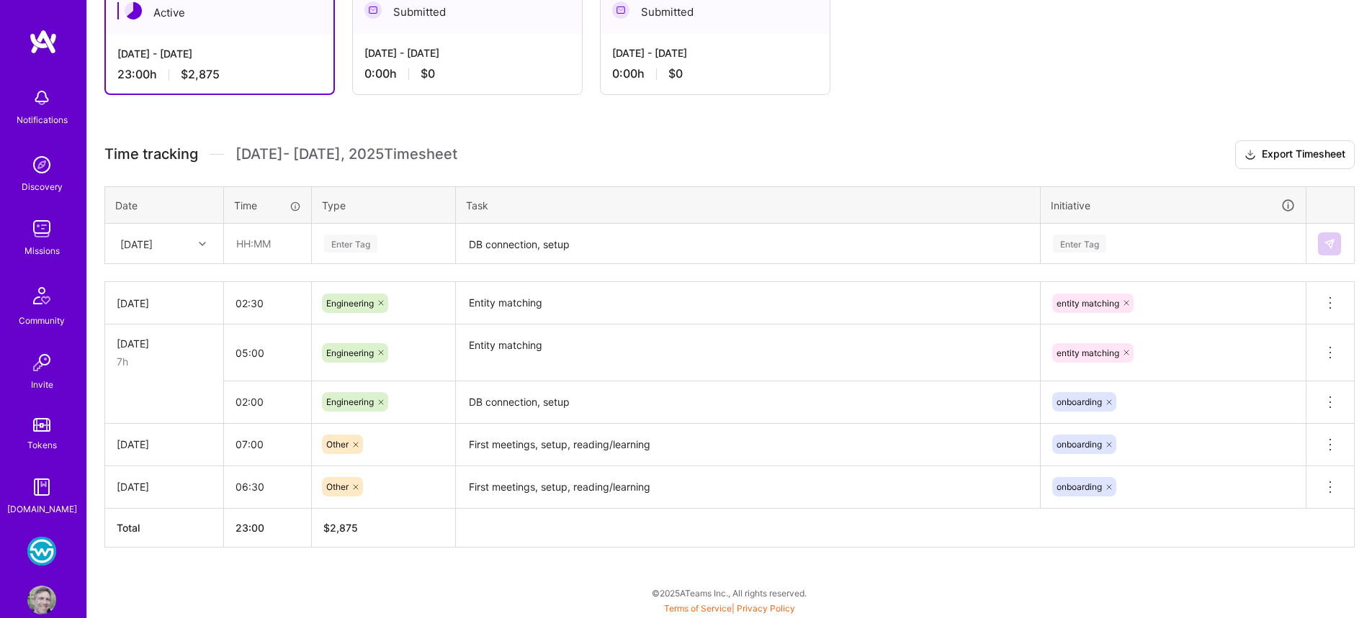
click at [380, 402] on icon at bounding box center [381, 402] width 4 height 4
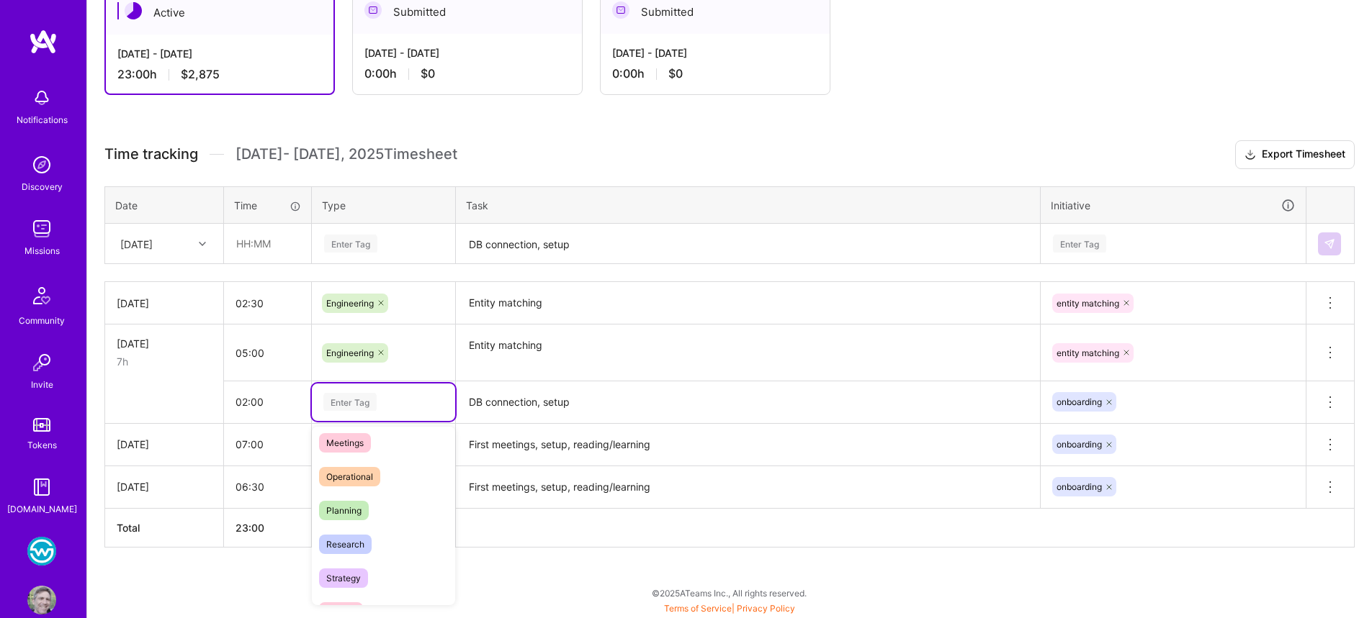
scroll to position [312, 0]
click at [356, 580] on span "Other" at bounding box center [337, 576] width 37 height 19
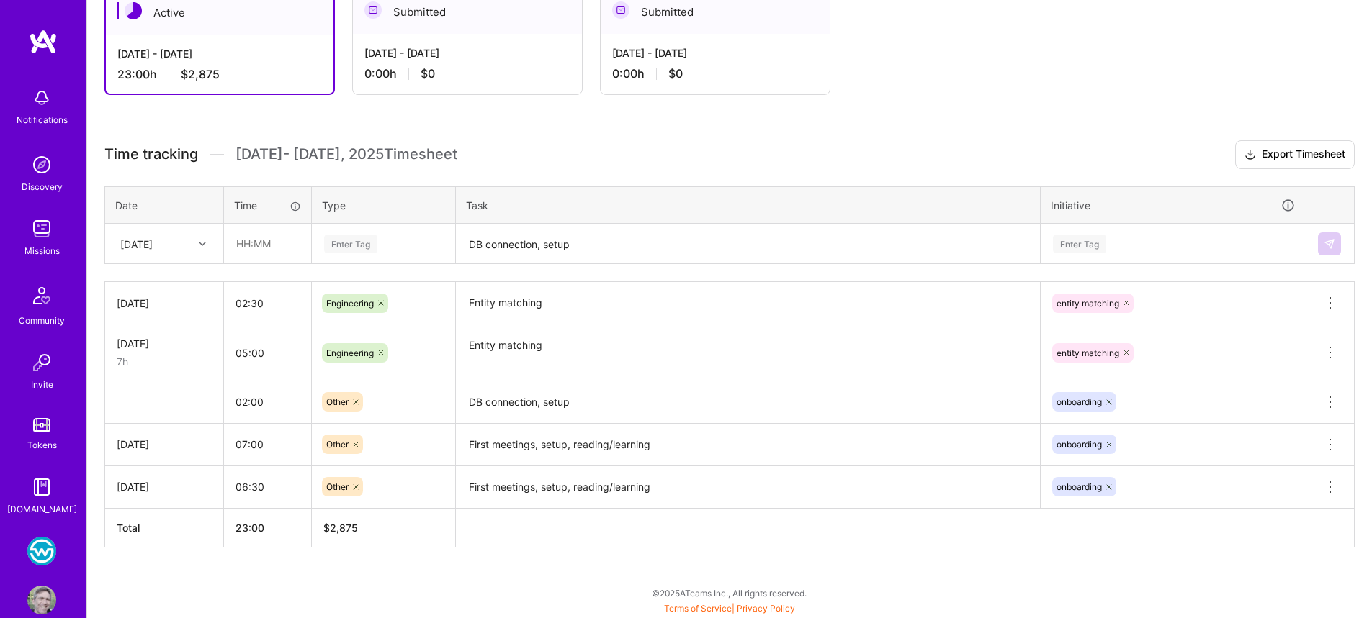
click at [978, 122] on div "Active [DATE] - [DATE] 23:00 h $2,875 Submitted [DATE] - [DATE] 0:00 h $0 Submi…" at bounding box center [729, 295] width 1284 height 647
click at [249, 441] on input "07:00" at bounding box center [267, 445] width 87 height 38
click at [245, 443] on input "07:00" at bounding box center [267, 445] width 87 height 38
type input "04:00"
click at [740, 135] on div "Active [DATE] - [DATE] 23:00 h $2,875 Submitted [DATE] - [DATE] 0:00 h $0 Submi…" at bounding box center [729, 295] width 1284 height 647
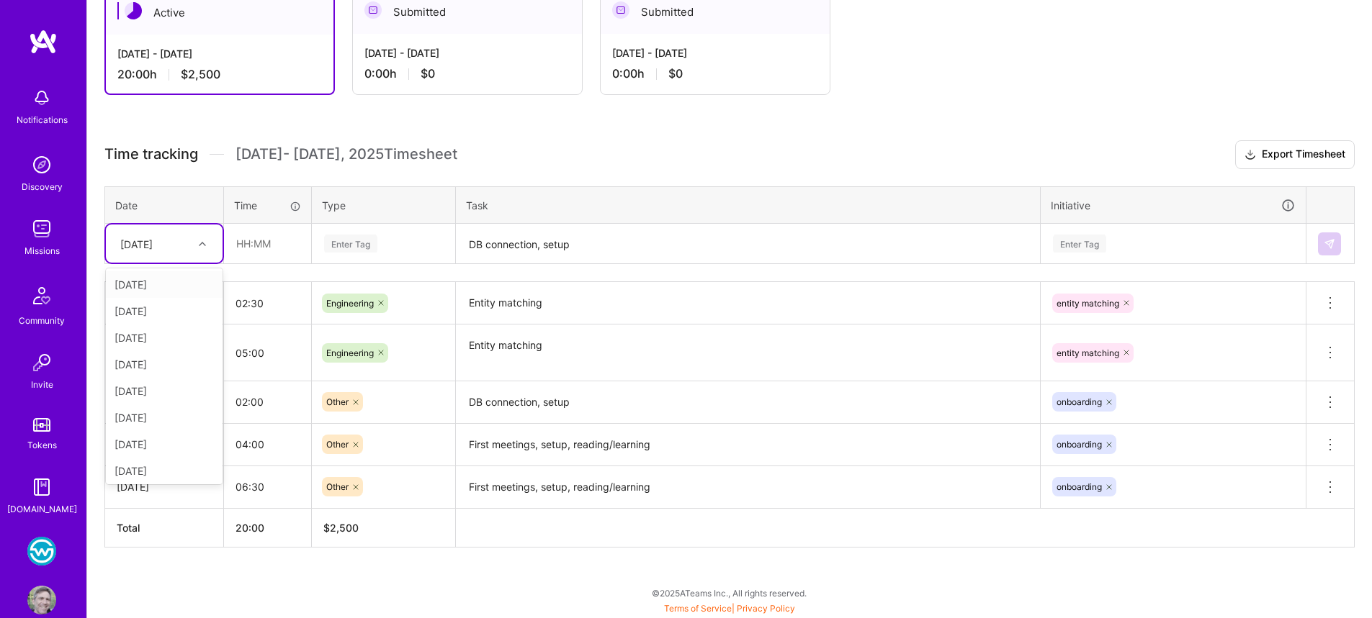
click at [153, 239] on div "[DATE]" at bounding box center [136, 243] width 32 height 15
click at [163, 363] on div "[DATE]" at bounding box center [164, 364] width 117 height 27
click at [247, 240] on input "text" at bounding box center [268, 244] width 86 height 38
type input "03:00"
click at [372, 240] on div "Enter Tag" at bounding box center [350, 244] width 53 height 22
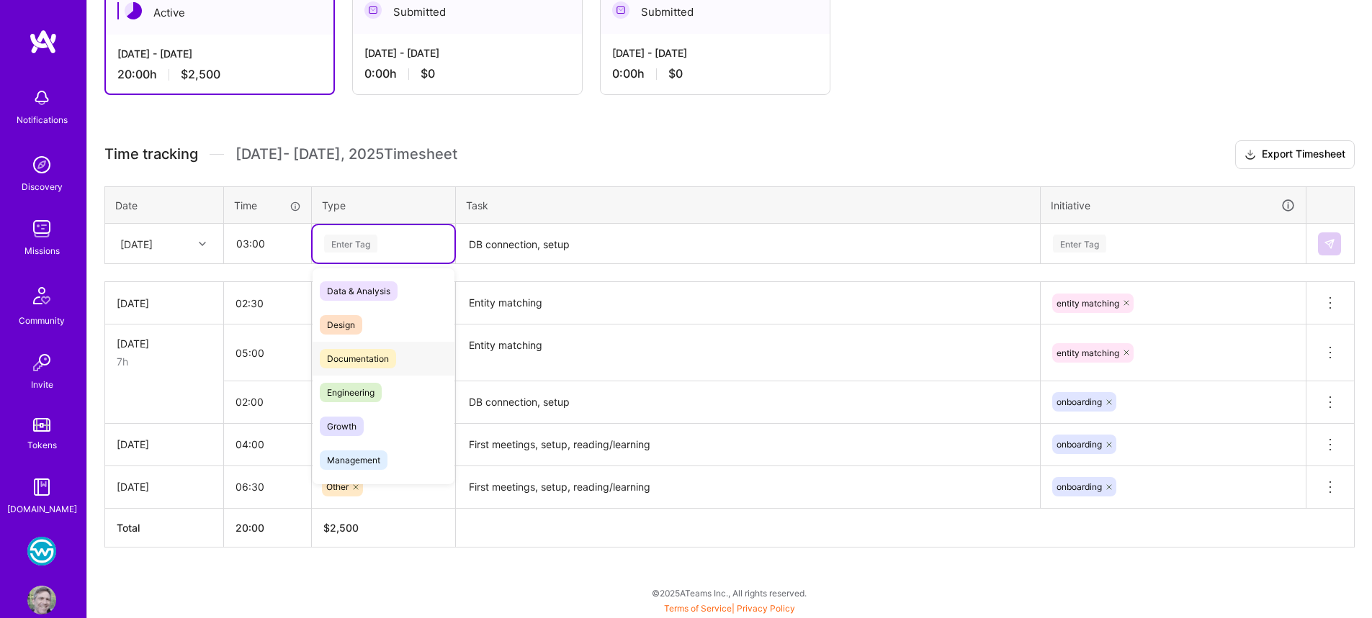
click at [397, 351] on div "Documentation" at bounding box center [383, 359] width 142 height 34
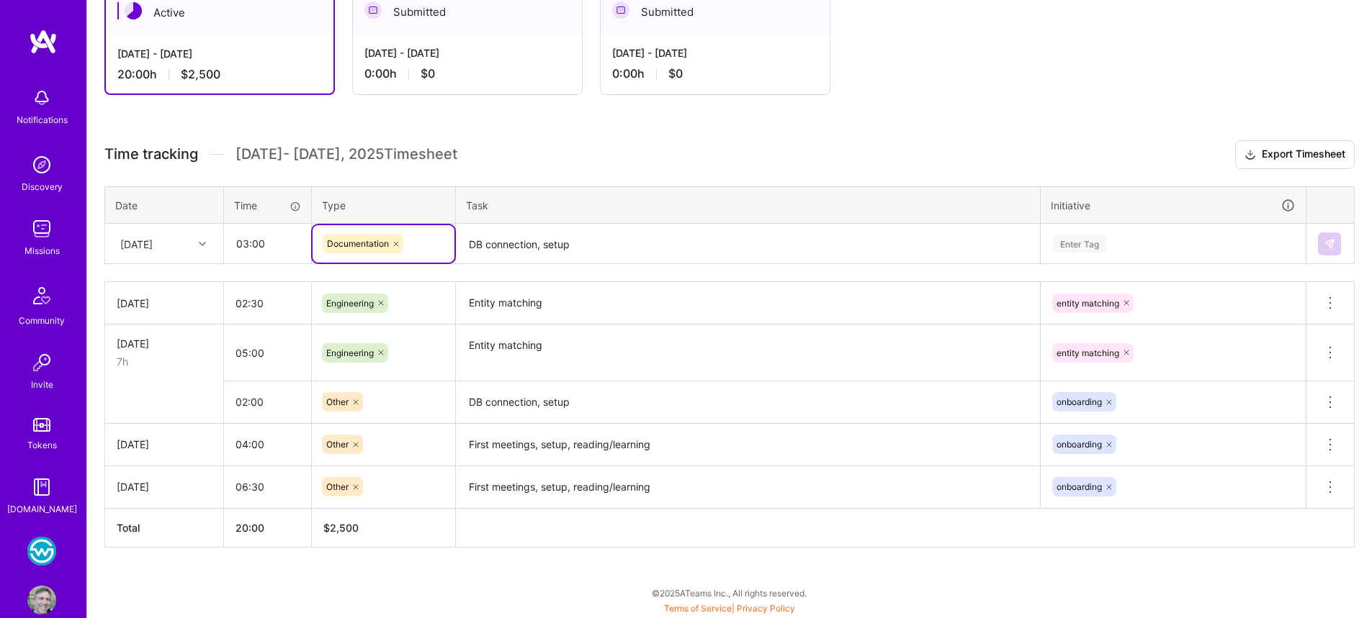
click at [505, 244] on textarea "DB connection, setup" at bounding box center [747, 244] width 581 height 38
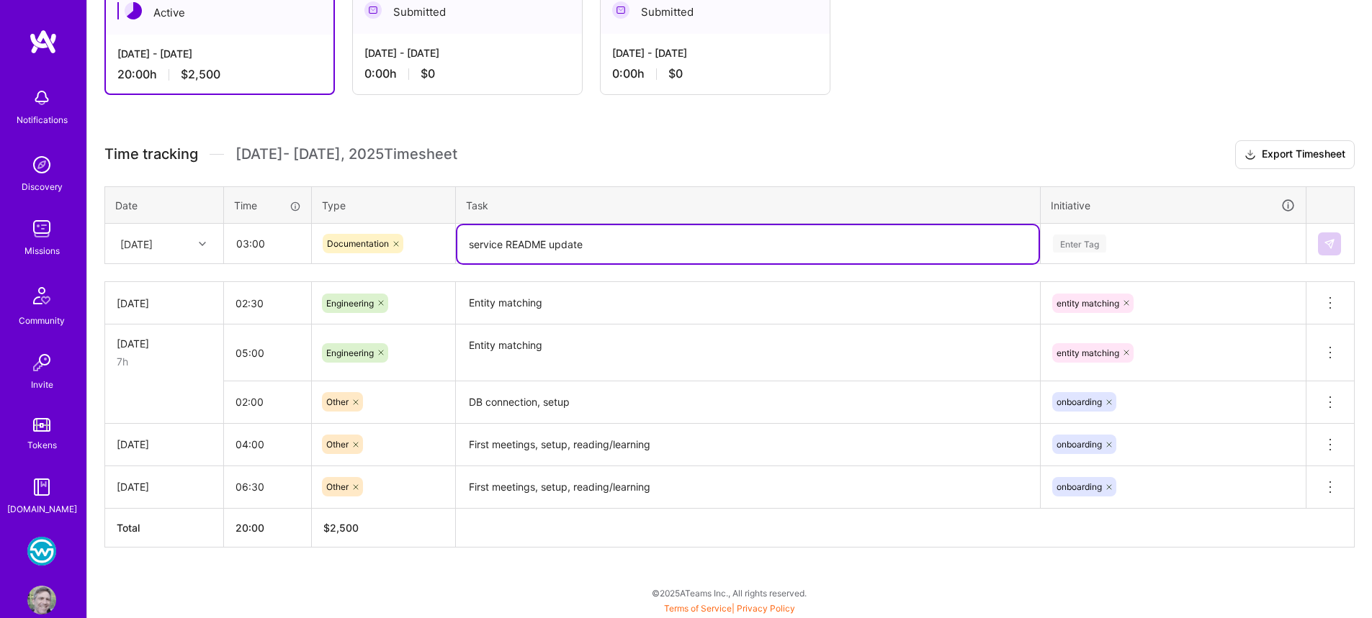
type textarea "service README update"
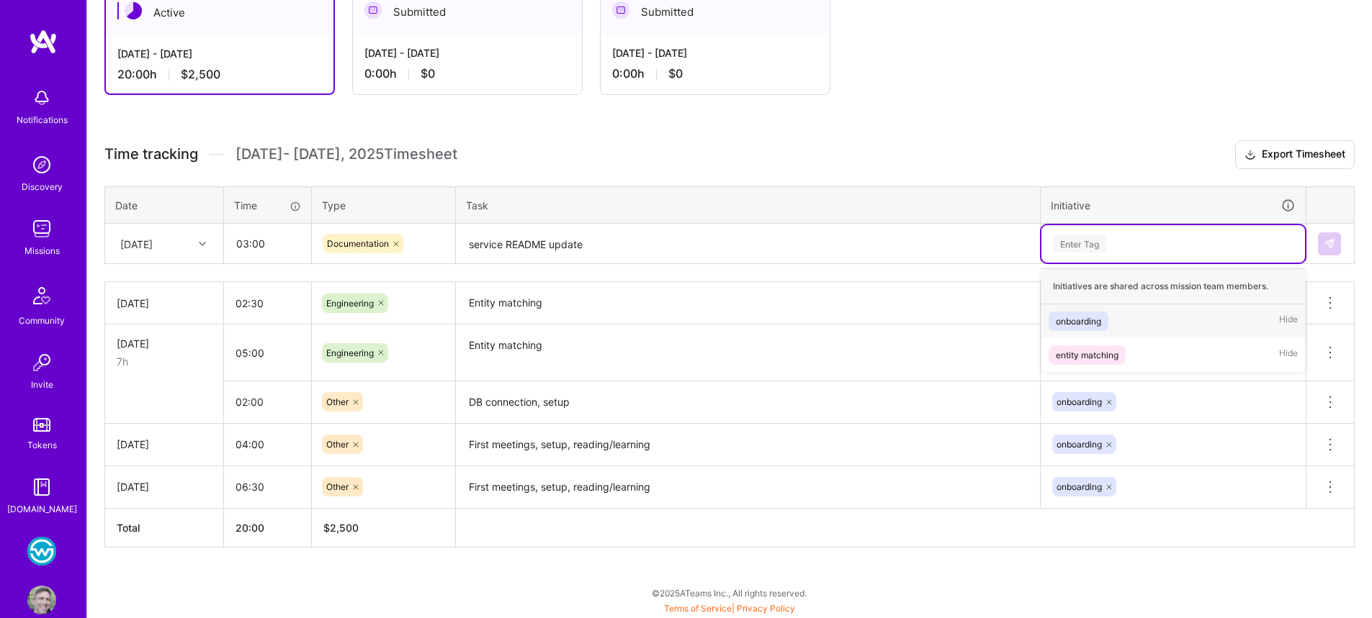
click at [1150, 240] on div "Enter Tag" at bounding box center [1172, 244] width 243 height 18
click at [1101, 316] on div "onboarding" at bounding box center [1078, 321] width 45 height 15
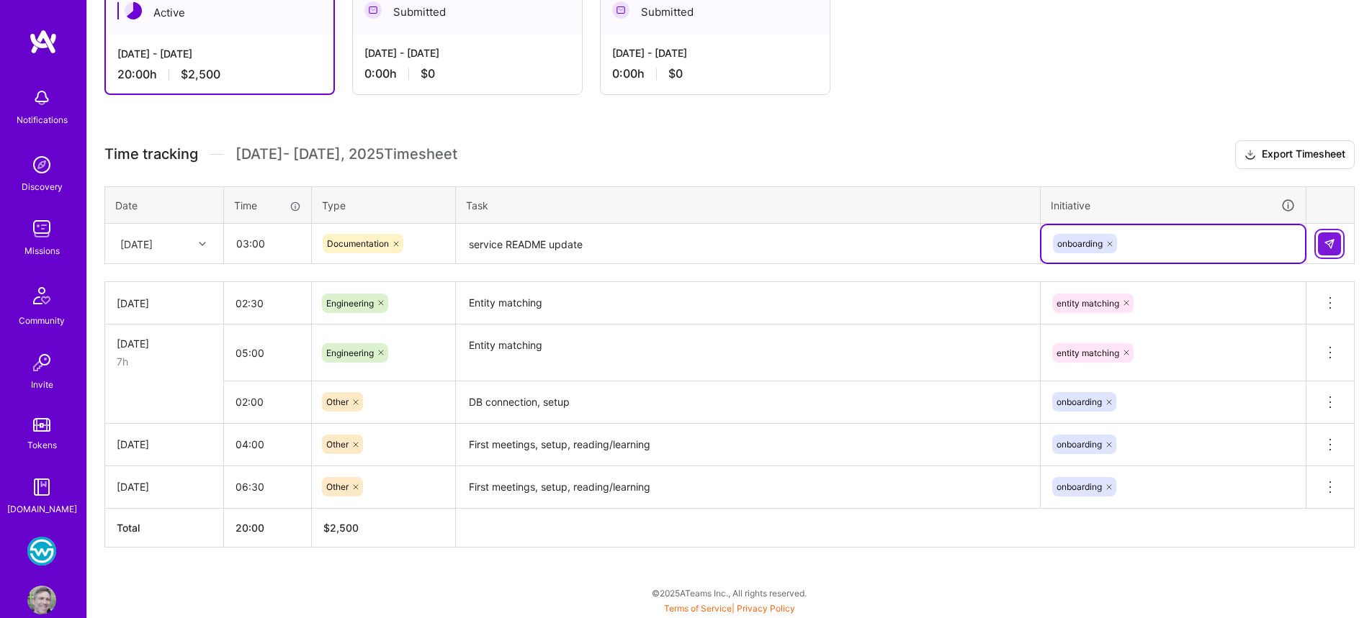
click at [1335, 235] on button at bounding box center [1329, 244] width 23 height 23
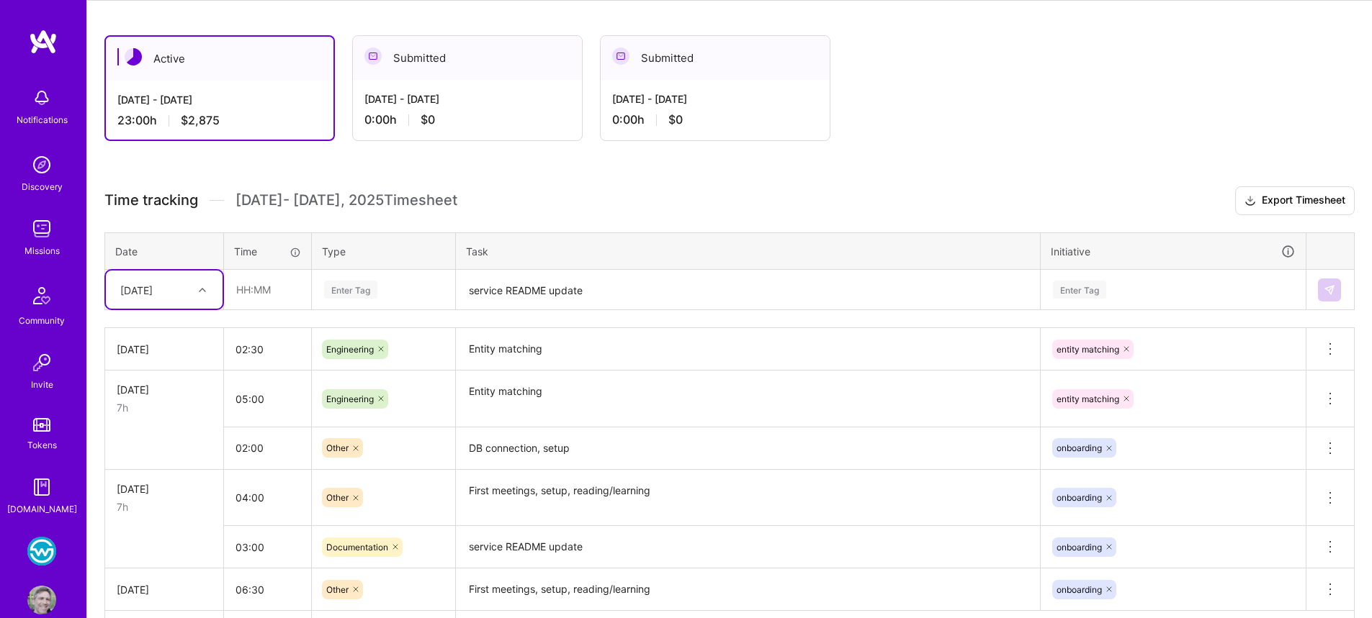
scroll to position [240, 0]
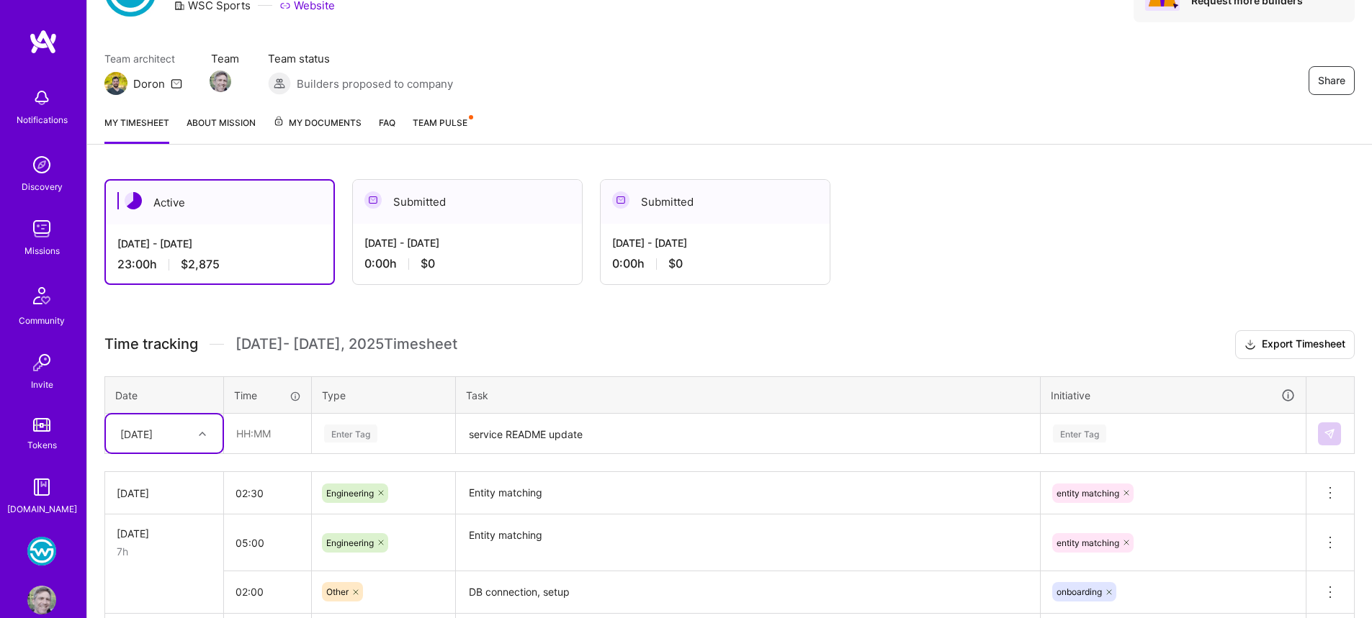
click at [201, 431] on div "option [DATE], selected. Select is focused ,type to refine list, press Down to …" at bounding box center [164, 434] width 117 height 38
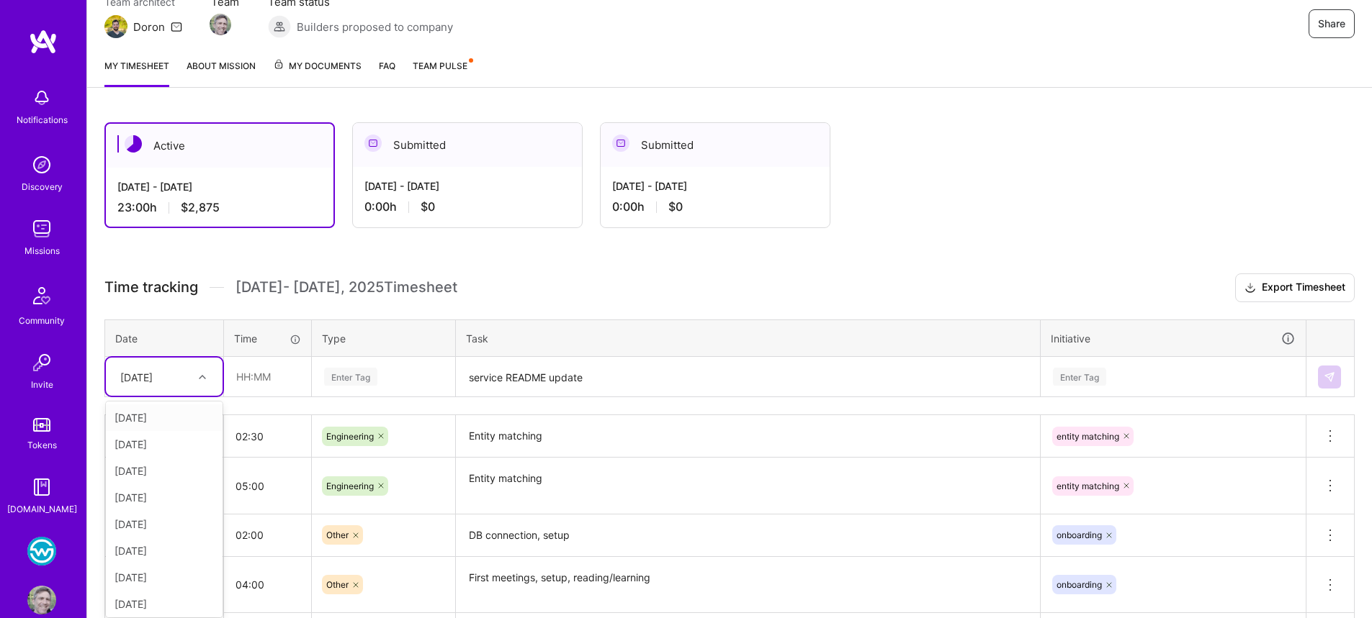
scroll to position [148, 0]
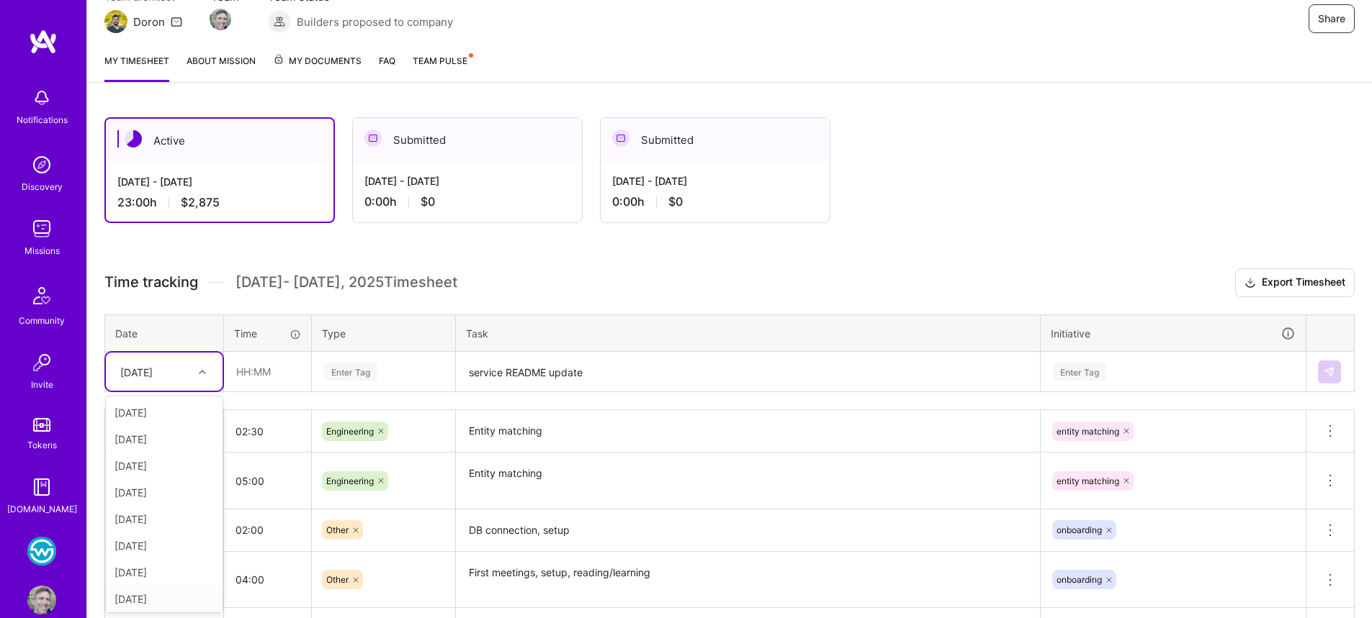
click at [166, 596] on div "[DATE]" at bounding box center [164, 599] width 117 height 27
click at [248, 374] on input "text" at bounding box center [268, 372] width 86 height 38
type input "03:15"
click at [405, 370] on div "Enter Tag" at bounding box center [384, 372] width 122 height 18
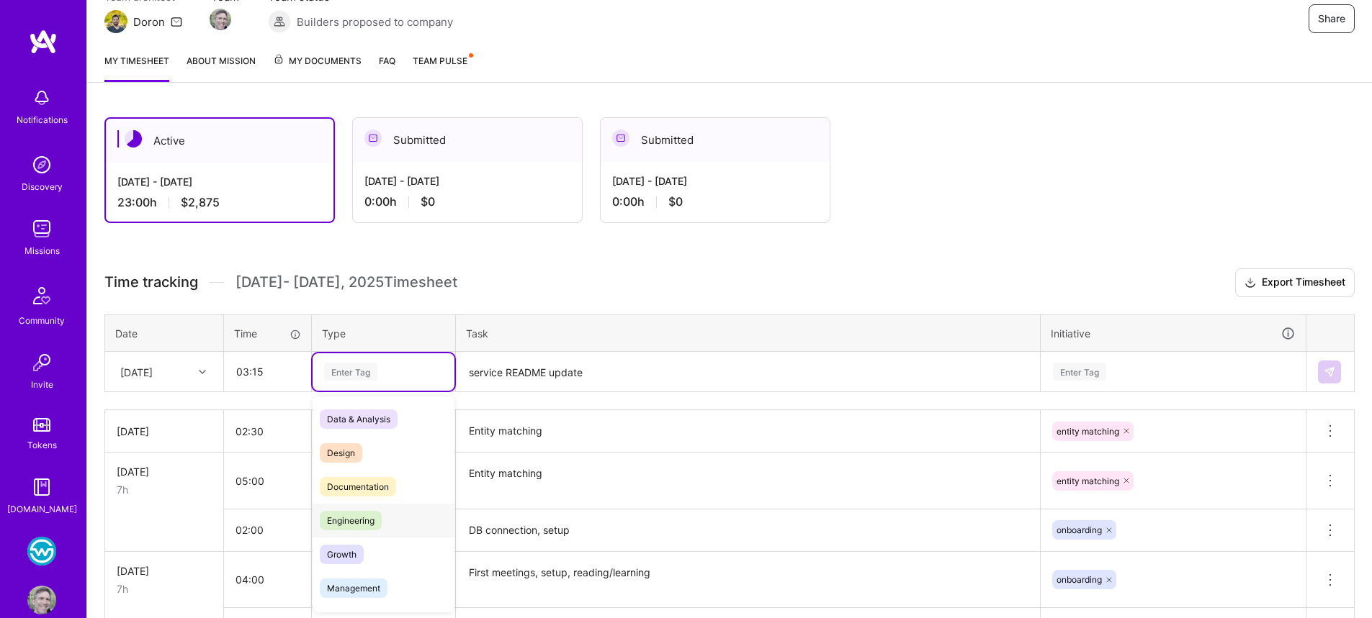
click at [377, 521] on span "Engineering" at bounding box center [351, 520] width 62 height 19
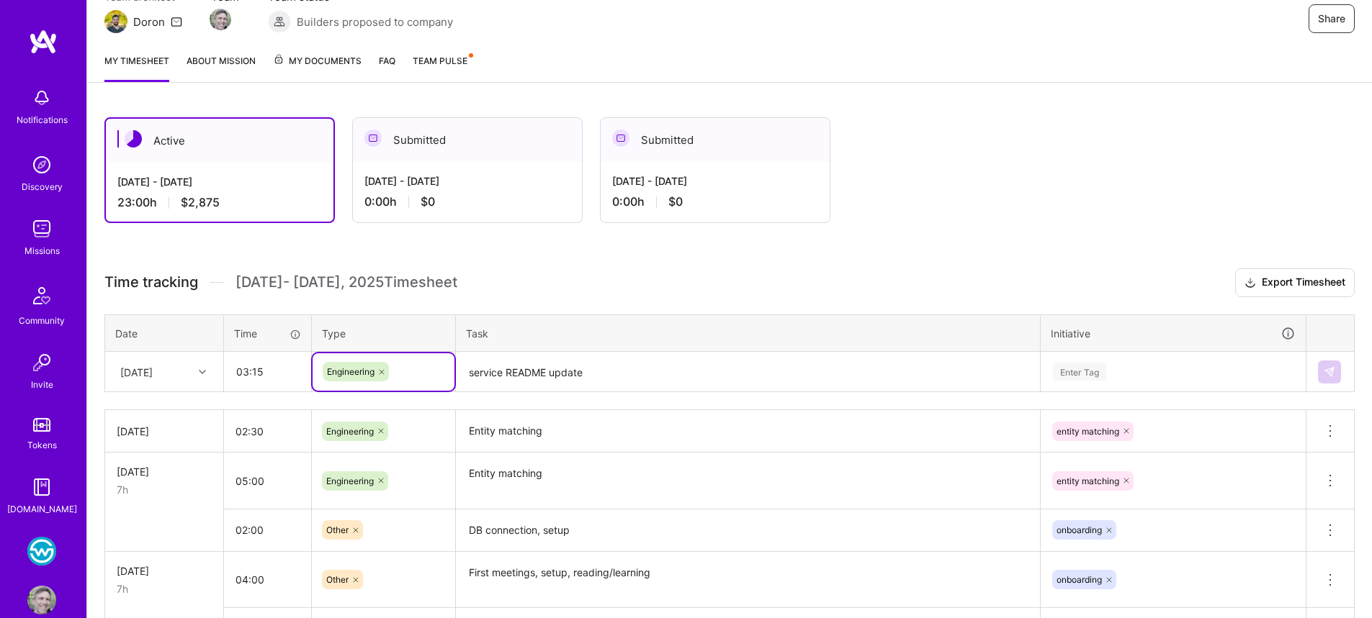
click at [539, 384] on textarea "service README update" at bounding box center [747, 373] width 581 height 38
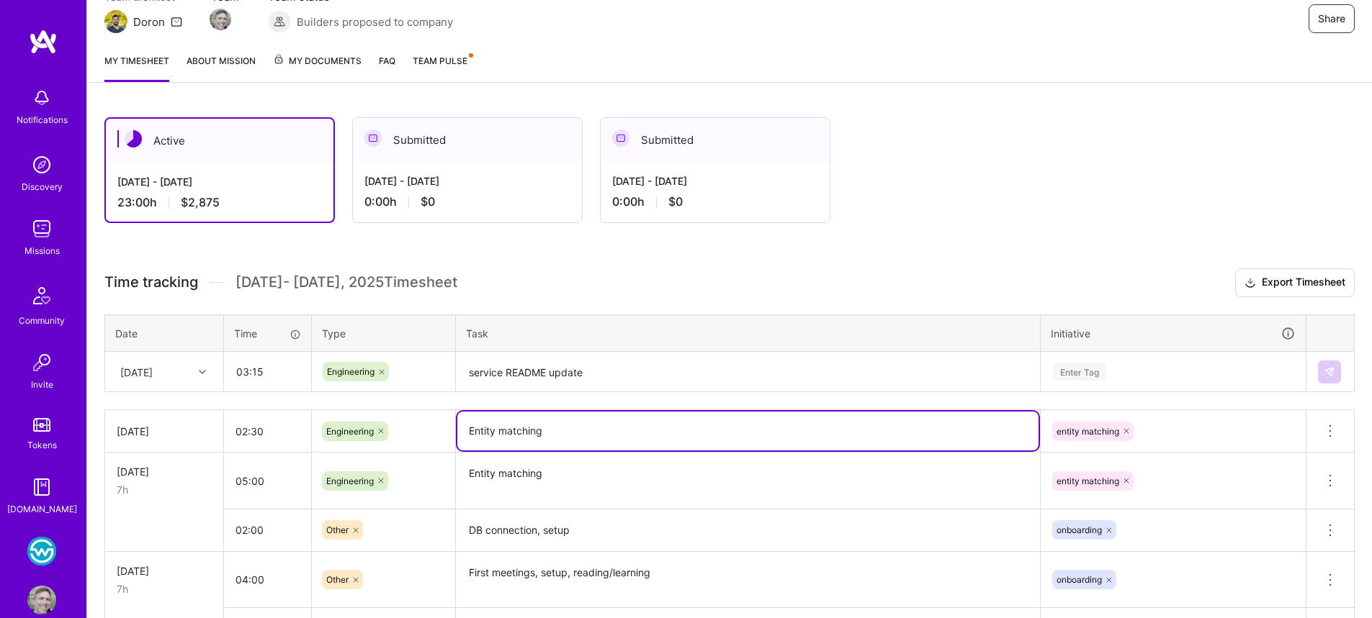
drag, startPoint x: 549, startPoint y: 433, endPoint x: 450, endPoint y: 431, distance: 98.7
click at [450, 431] on tr "[DATE] 02:30 Engineering Entity matching entity matching Delete row" at bounding box center [729, 431] width 1249 height 42
click at [570, 379] on textarea "service README update" at bounding box center [747, 373] width 581 height 38
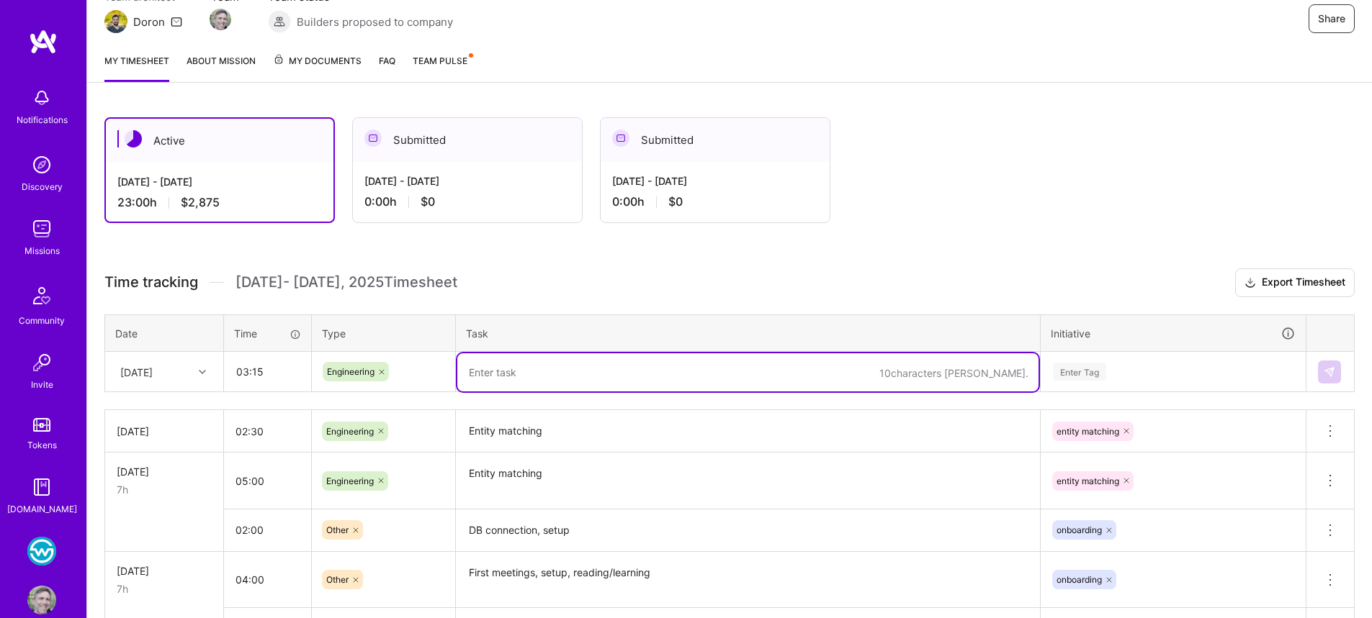
paste textarea "Entity matching"
type textarea "Entity matching"
click at [1153, 367] on div "Enter Tag" at bounding box center [1172, 372] width 243 height 18
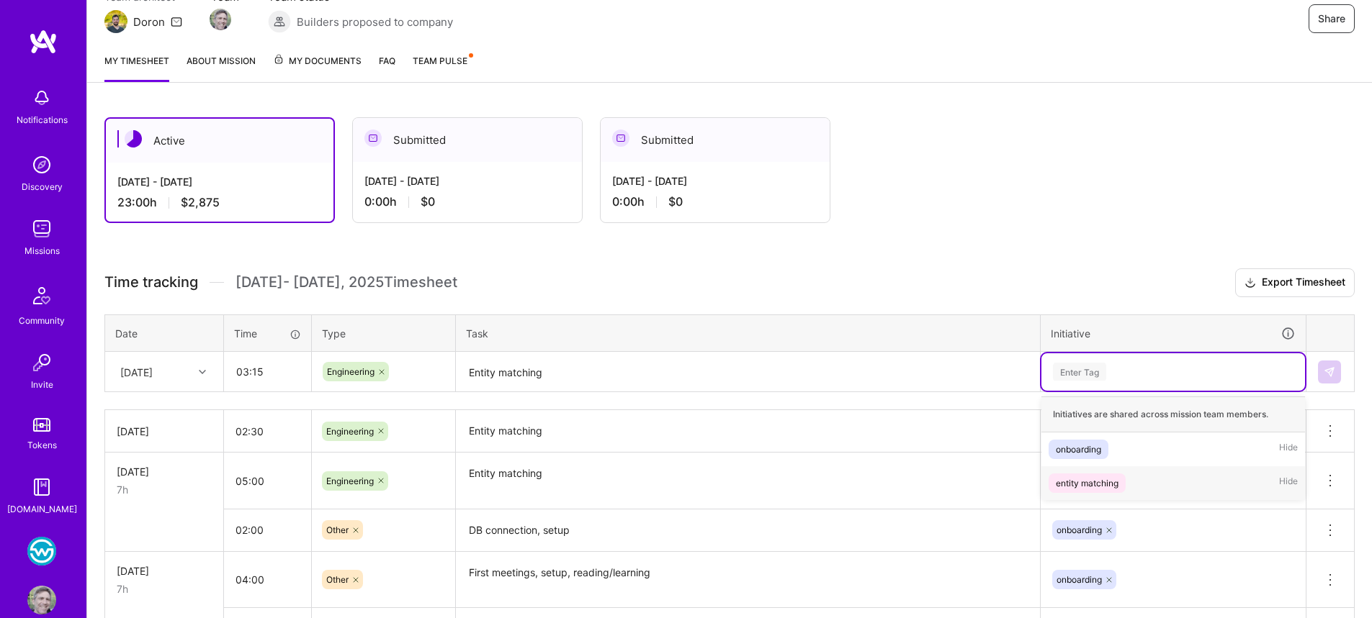
click at [1129, 479] on div "entity matching Hide" at bounding box center [1173, 484] width 264 height 34
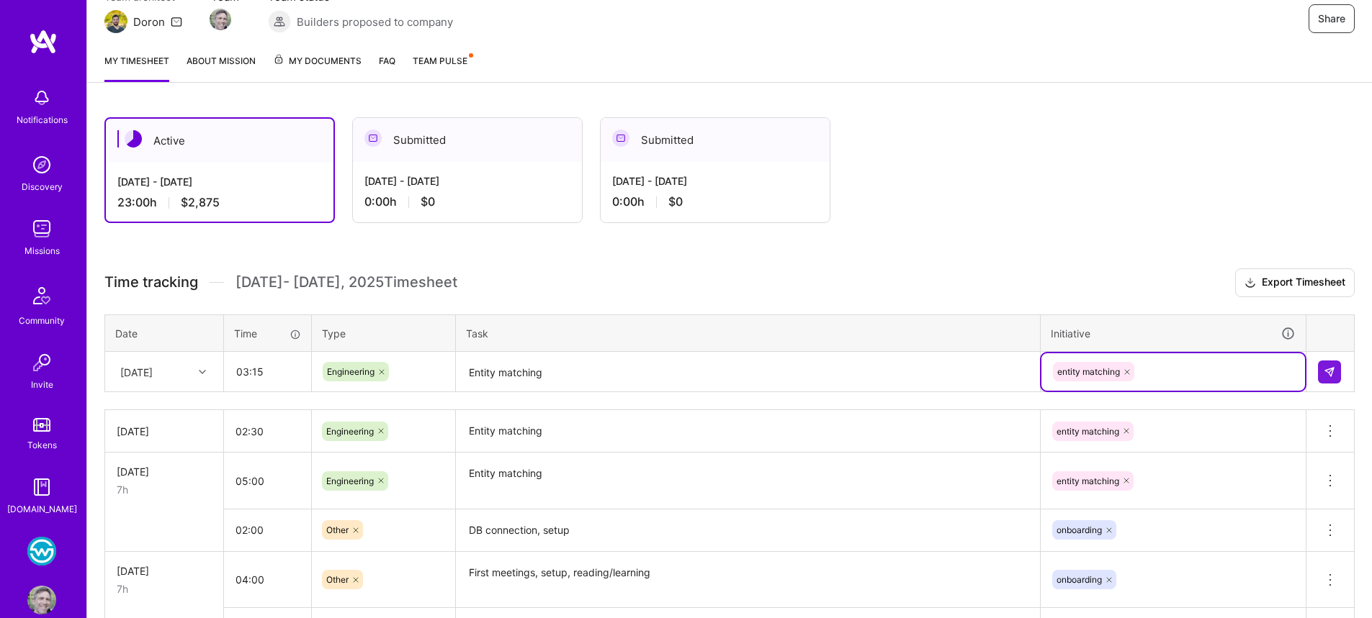
click at [1328, 384] on td at bounding box center [1330, 372] width 48 height 40
click at [1328, 377] on img at bounding box center [1329, 372] width 12 height 12
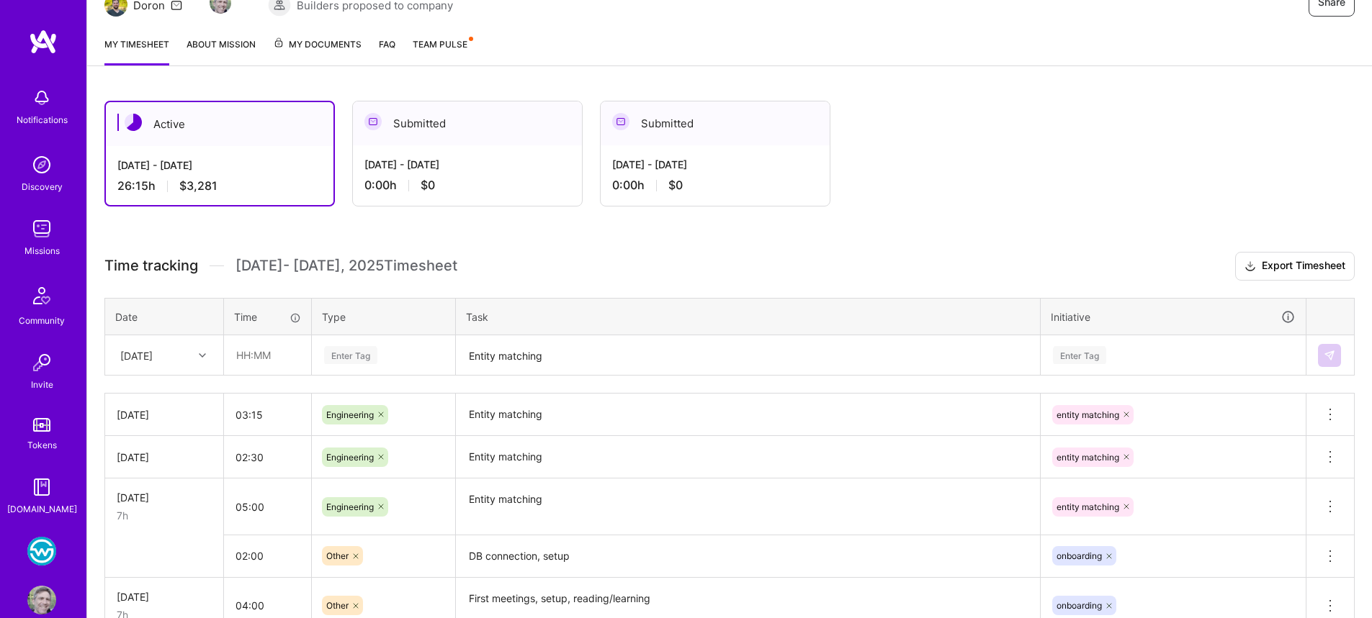
scroll to position [163, 0]
click at [197, 353] on div at bounding box center [204, 357] width 22 height 19
click at [163, 576] on div "[DATE]" at bounding box center [164, 581] width 117 height 27
click at [276, 354] on input "text" at bounding box center [268, 357] width 86 height 38
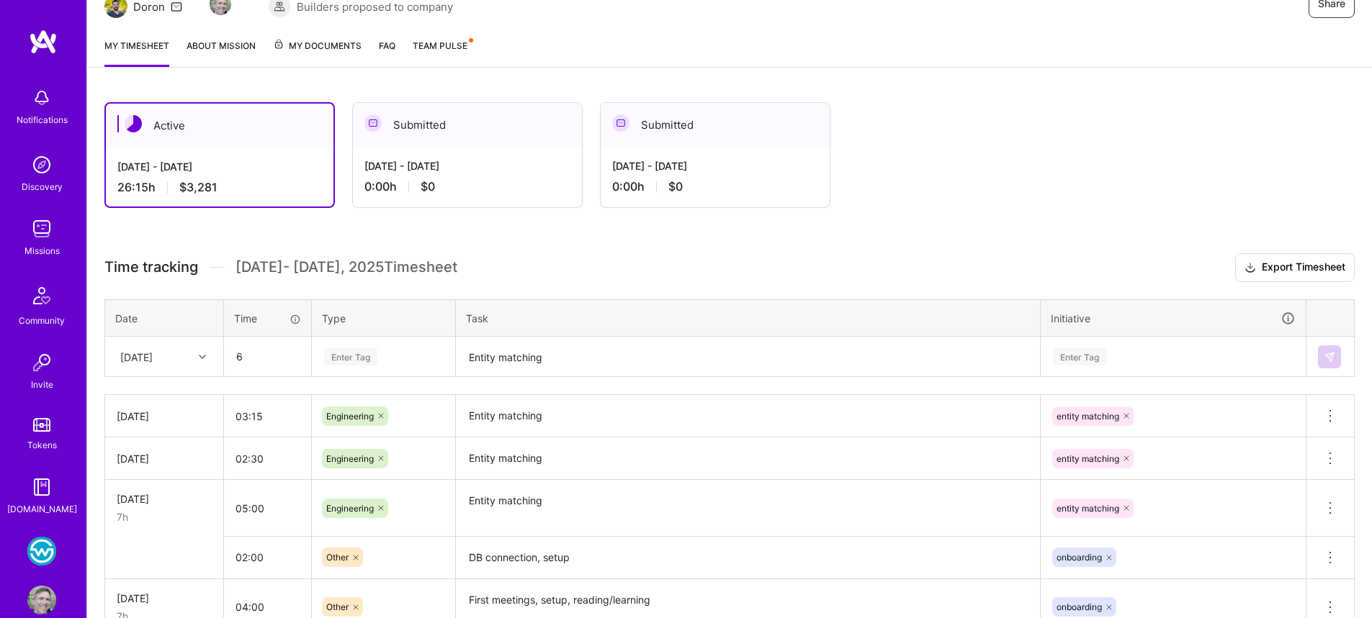
type input "06:00"
click at [392, 338] on div "Enter Tag" at bounding box center [383, 356] width 142 height 37
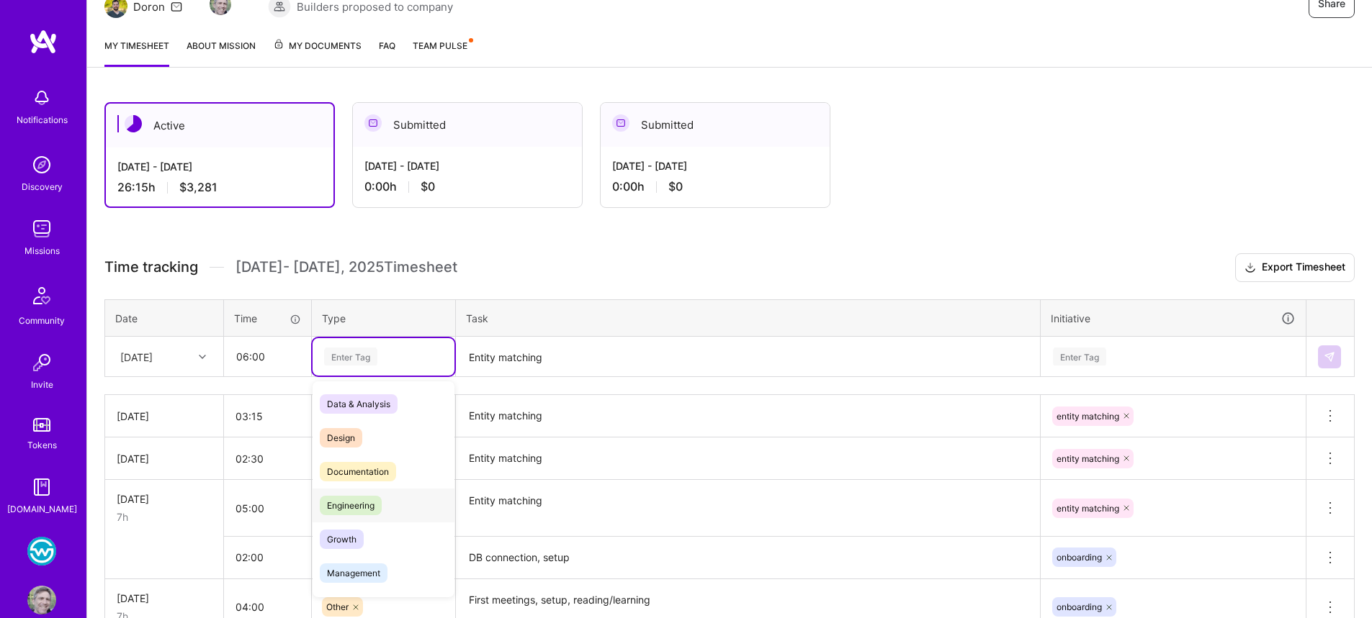
click at [365, 511] on span "Engineering" at bounding box center [351, 505] width 62 height 19
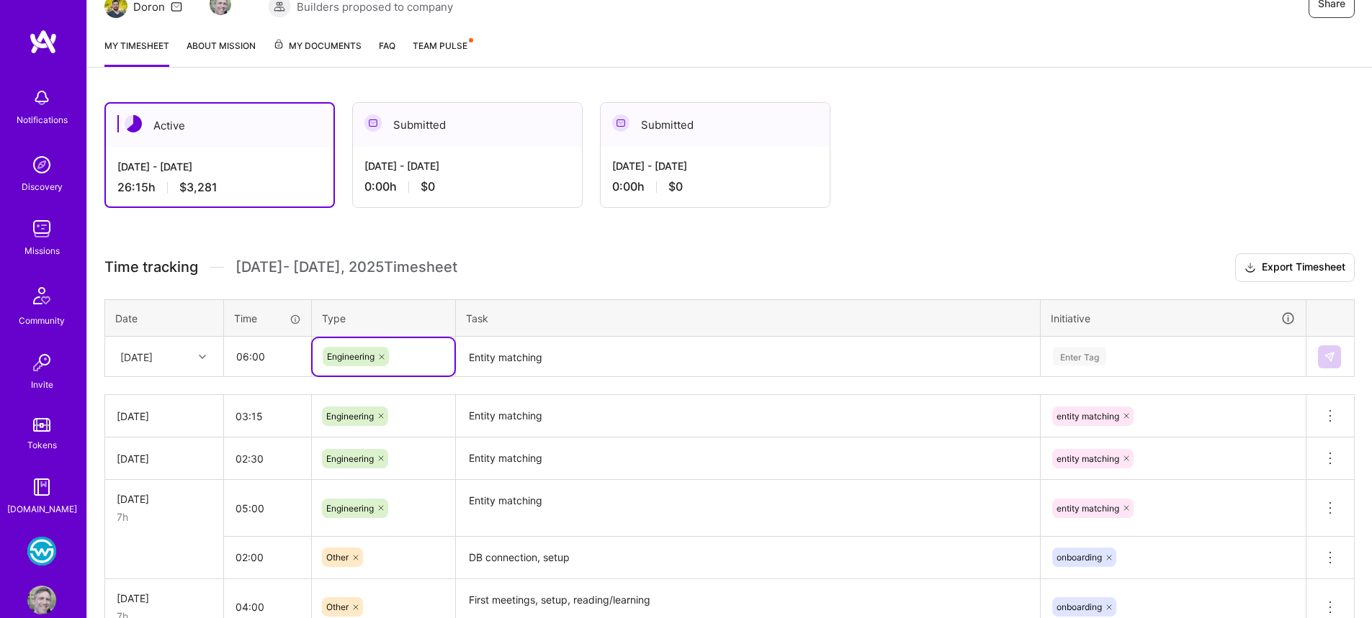
click at [523, 339] on textarea "Entity matching" at bounding box center [747, 357] width 581 height 38
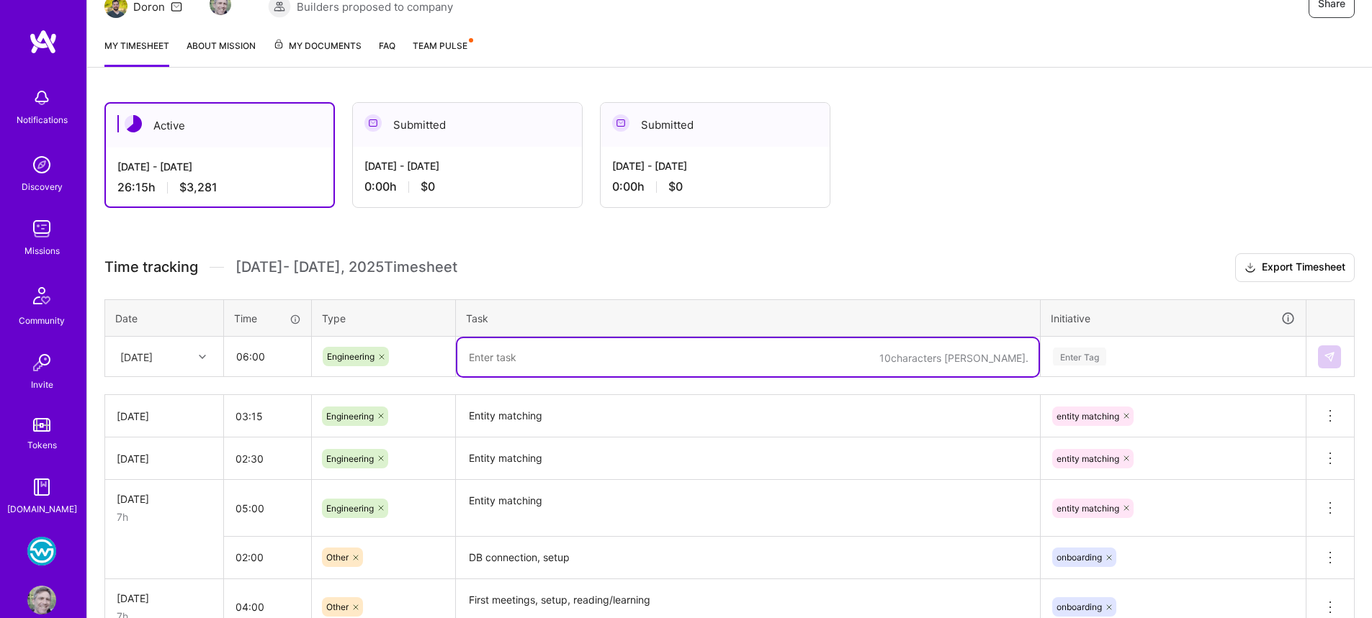
paste textarea "[DATE]"
type textarea "2"
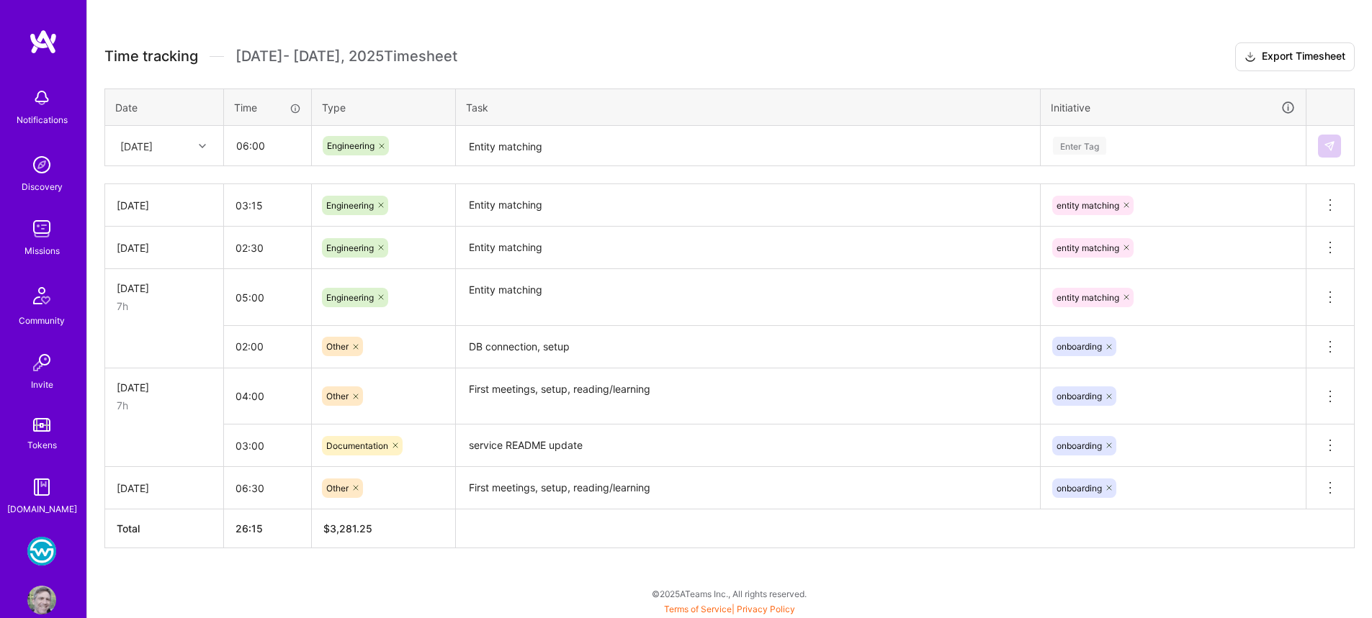
scroll to position [374, 0]
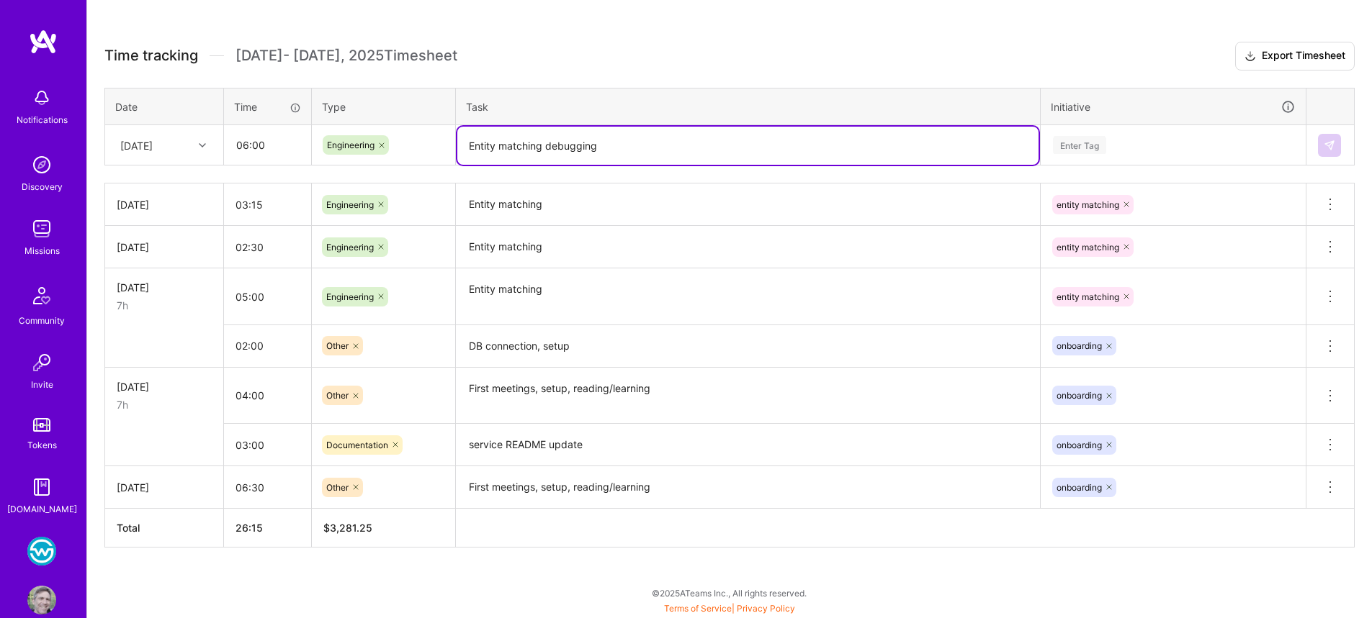
type textarea "Entity matching debugging"
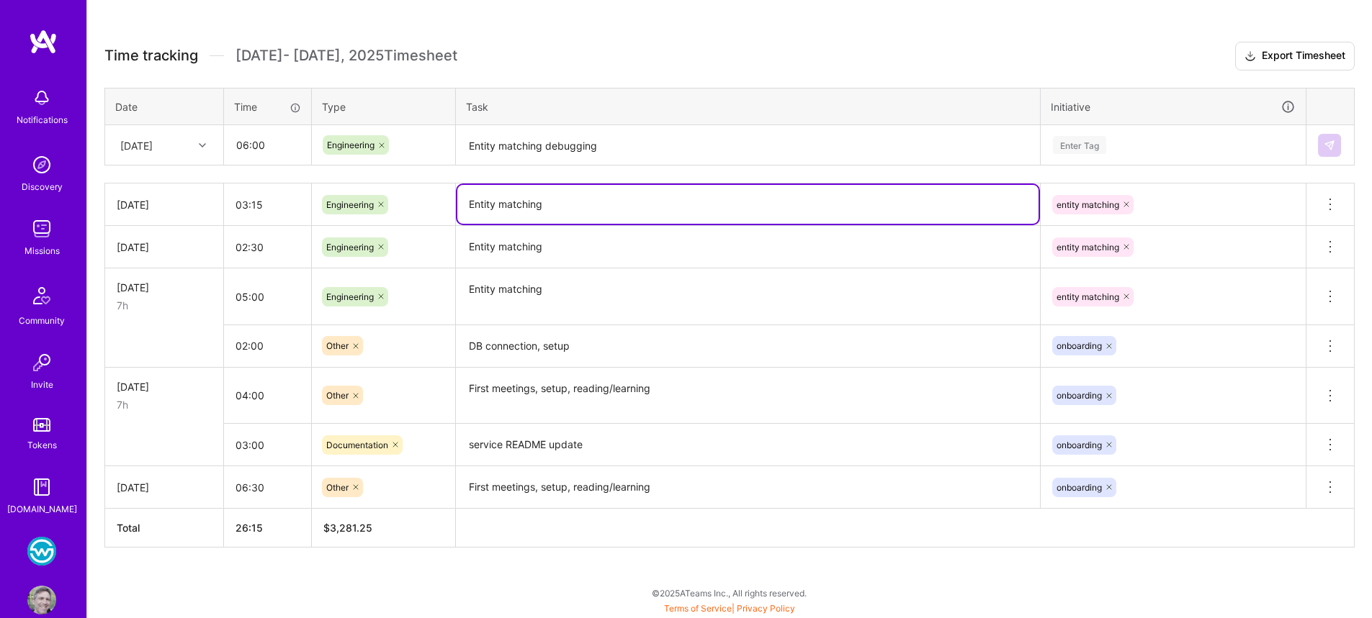
click at [554, 210] on textarea "Entity matching" at bounding box center [747, 204] width 581 height 39
type textarea "Entity matching debugging"
click at [546, 148] on textarea "Entity matching debugging" at bounding box center [747, 146] width 581 height 38
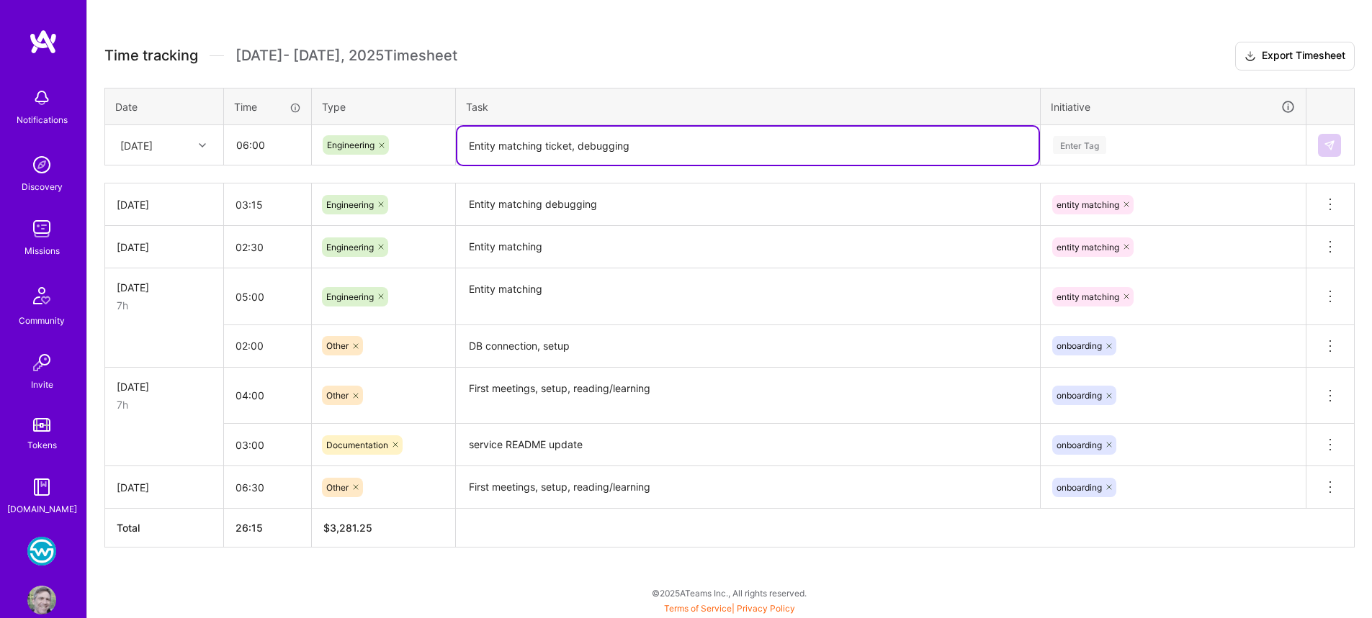
type textarea "Entity matching ticket, debugging"
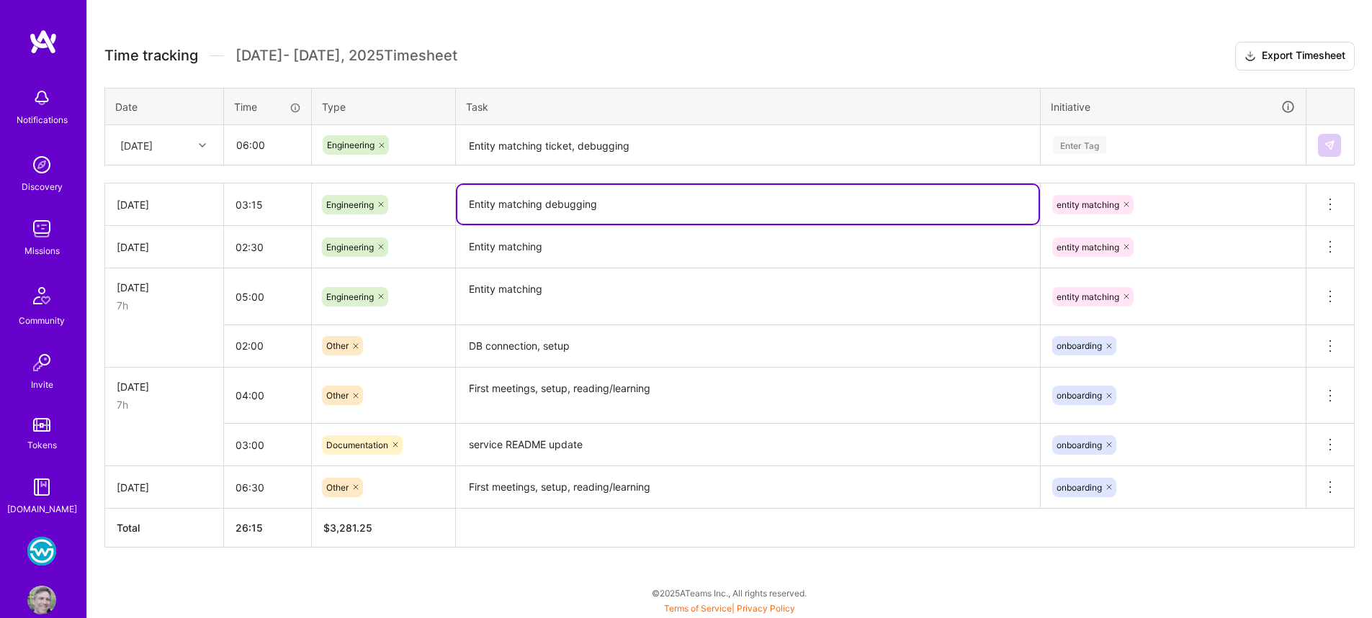
click at [548, 199] on textarea "Entity matching debugging" at bounding box center [747, 204] width 581 height 39
click at [578, 147] on textarea "Entity matching ticket, debugging" at bounding box center [747, 146] width 581 height 38
click at [546, 206] on textarea "Entity matching debugging" at bounding box center [747, 204] width 581 height 39
type textarea "Entity matching ticket, debugging"
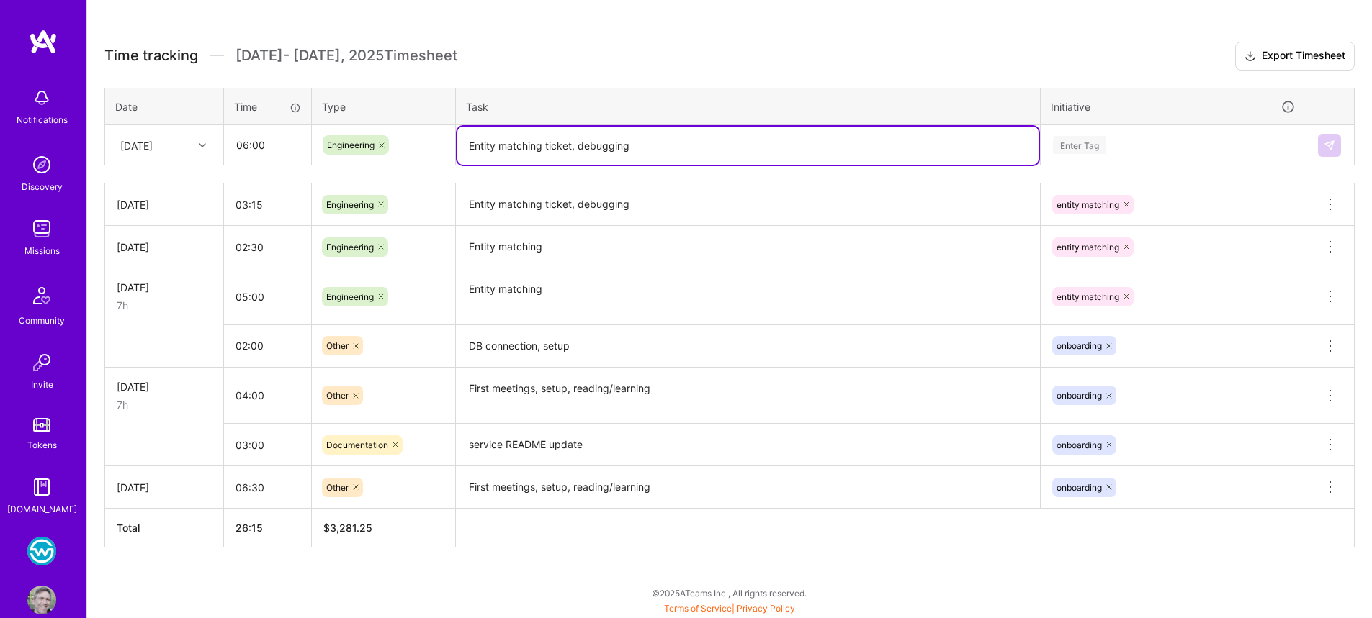
click at [670, 145] on textarea "Entity matching ticket, debugging" at bounding box center [747, 146] width 581 height 38
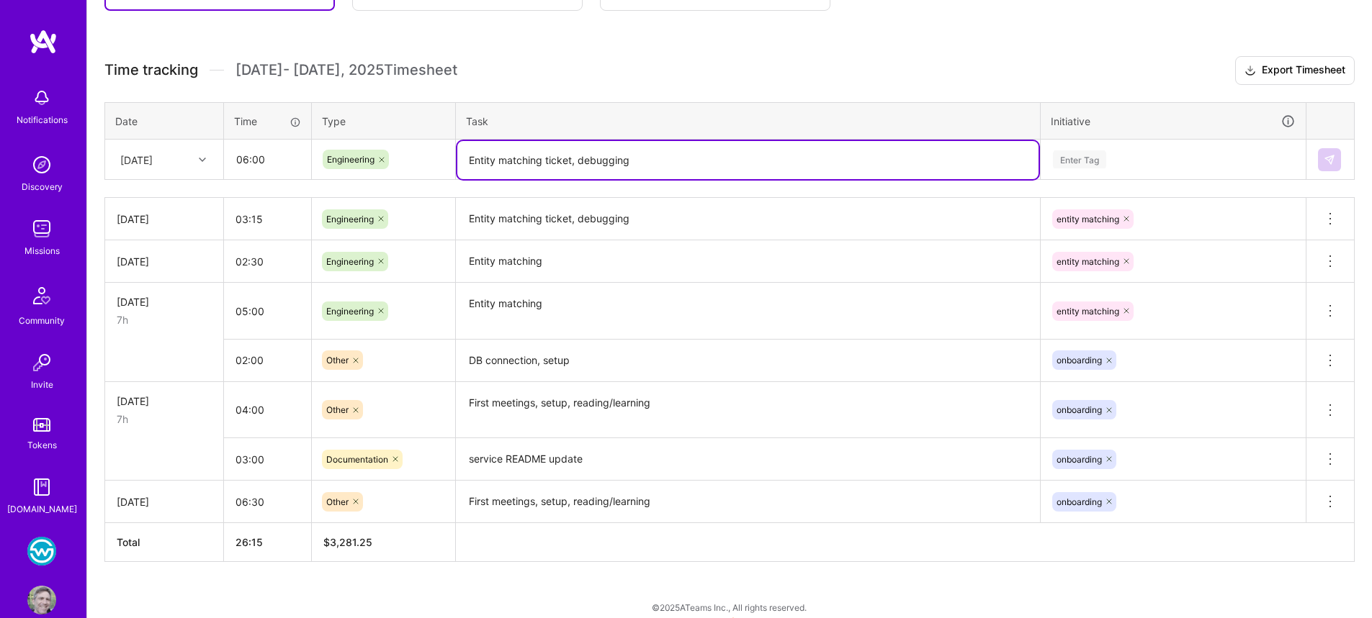
scroll to position [351, 0]
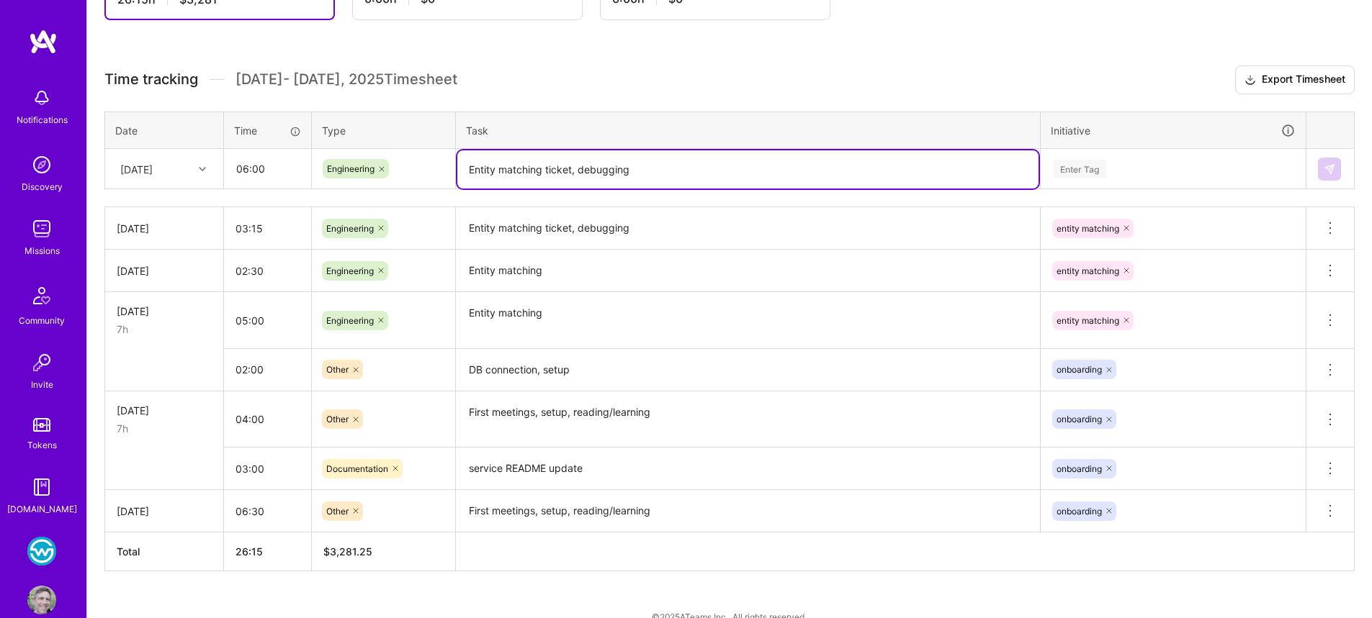
click at [1110, 163] on div "Enter Tag" at bounding box center [1172, 169] width 243 height 18
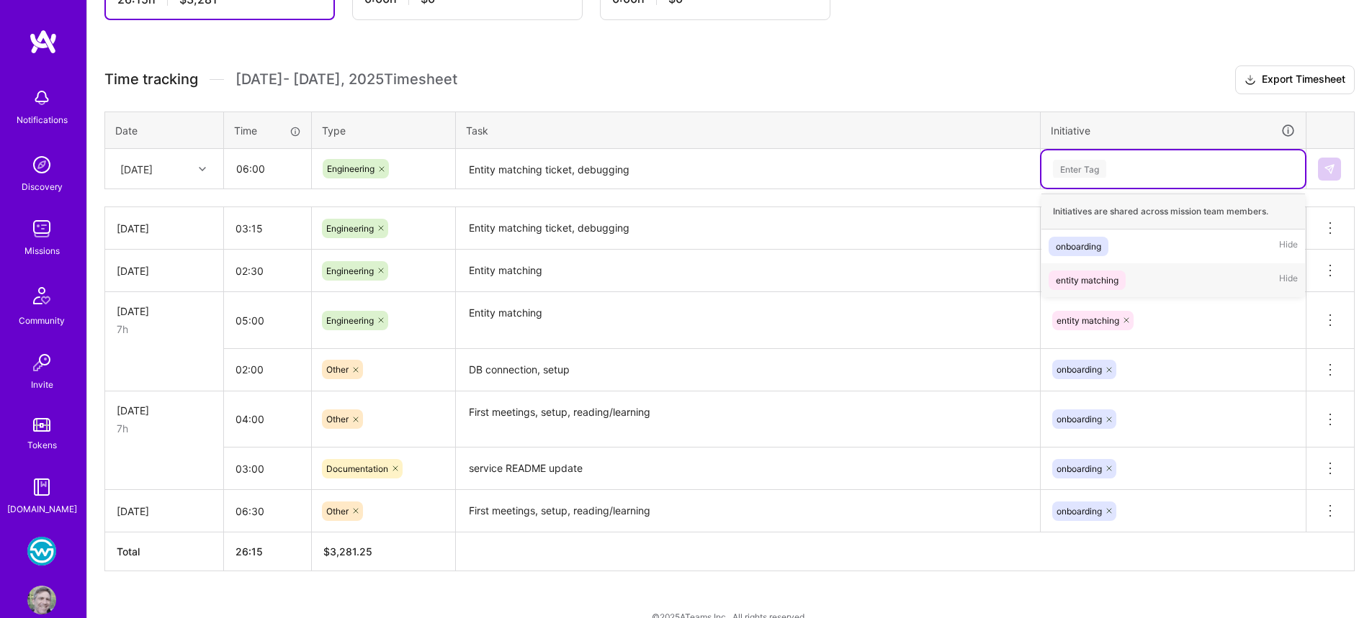
click at [1112, 273] on div "entity matching" at bounding box center [1087, 280] width 63 height 15
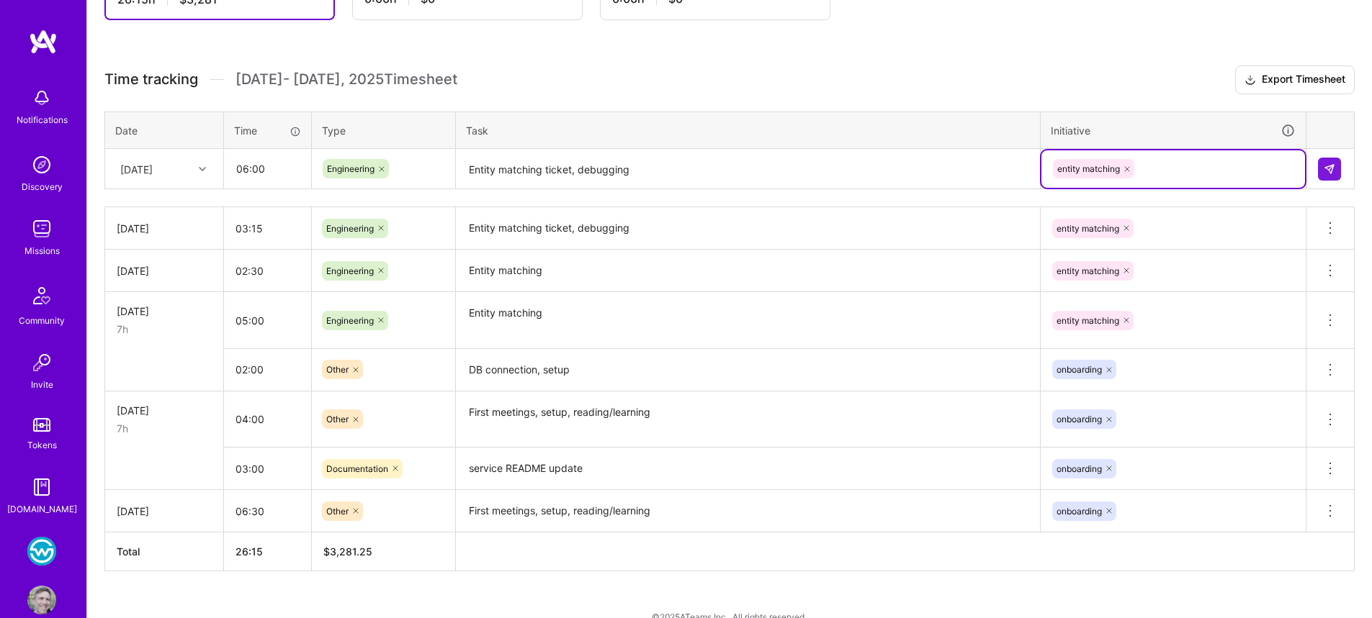
click at [883, 79] on h3 "Time tracking [DATE] - [DATE] Timesheet Export Timesheet" at bounding box center [729, 80] width 1250 height 29
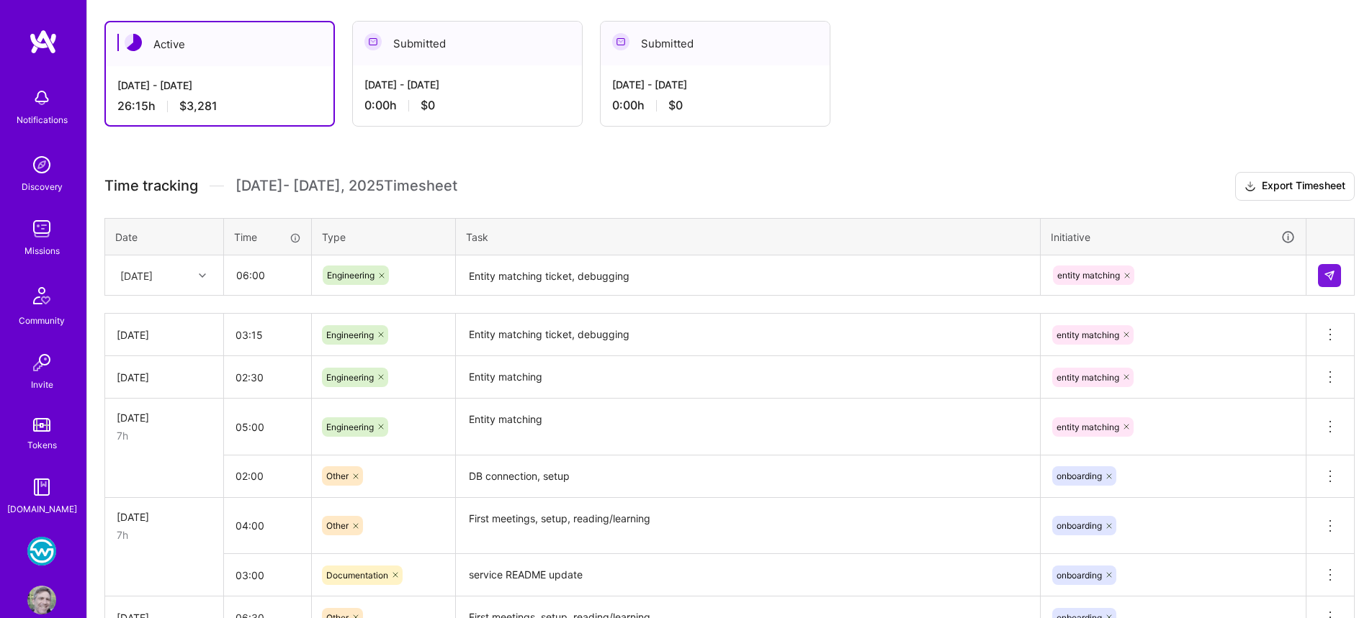
scroll to position [245, 0]
click at [1323, 273] on img at bounding box center [1329, 275] width 12 height 12
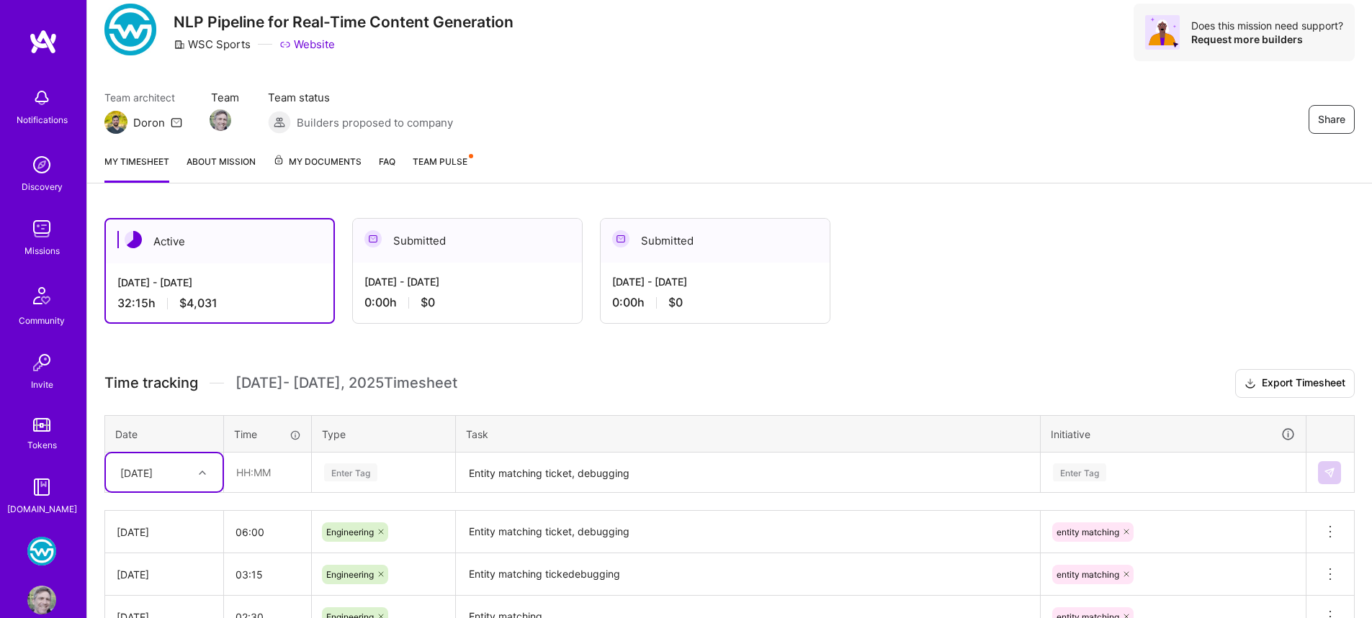
scroll to position [46, 0]
